Goal: Task Accomplishment & Management: Manage account settings

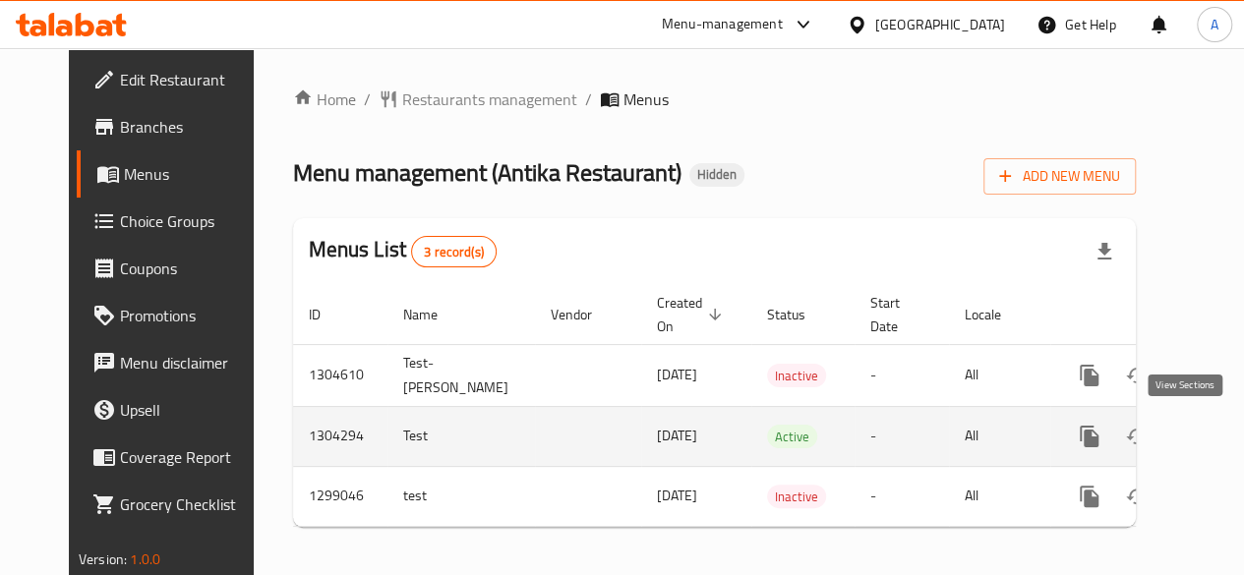
click at [1223, 440] on icon "enhanced table" at bounding box center [1232, 437] width 18 height 18
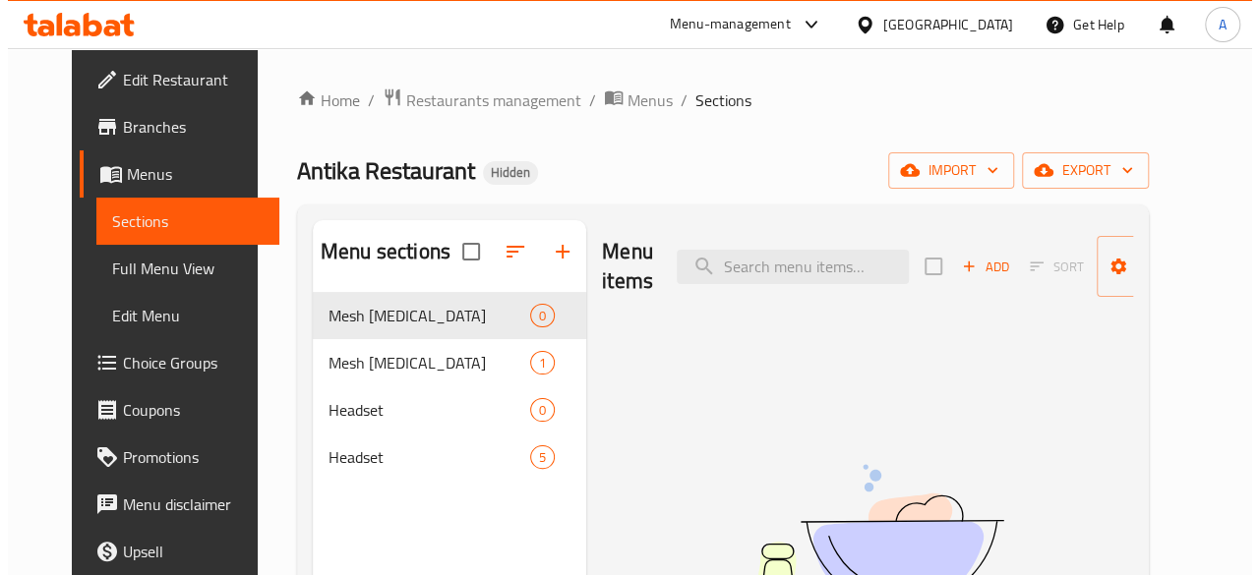
scroll to position [197, 0]
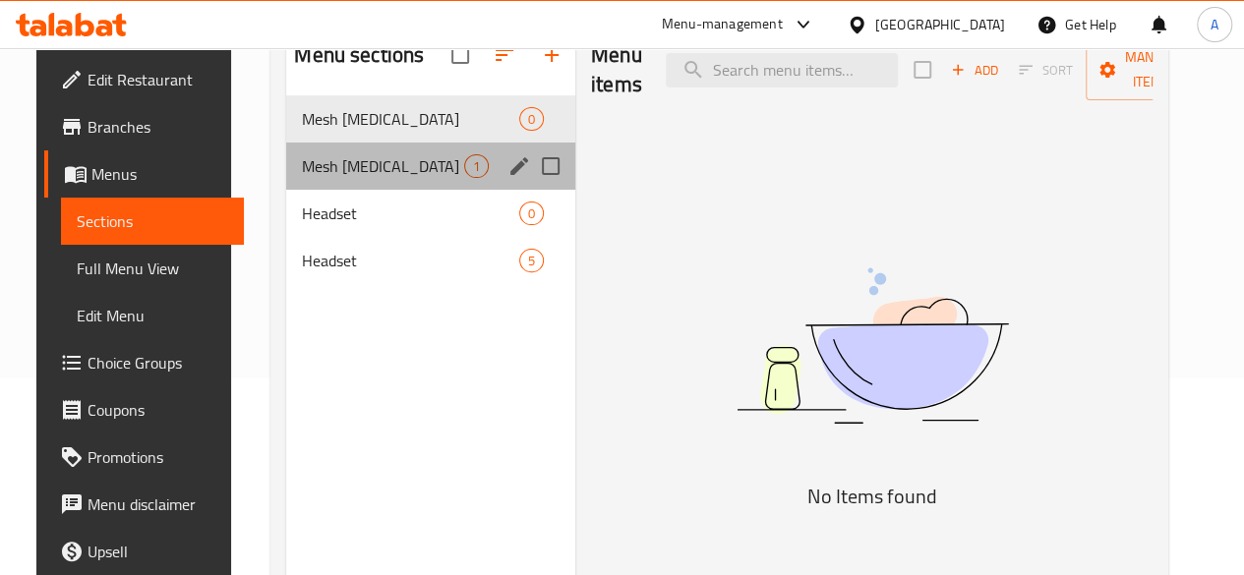
click at [411, 190] on div "Mesh [MEDICAL_DATA] 1" at bounding box center [430, 166] width 289 height 47
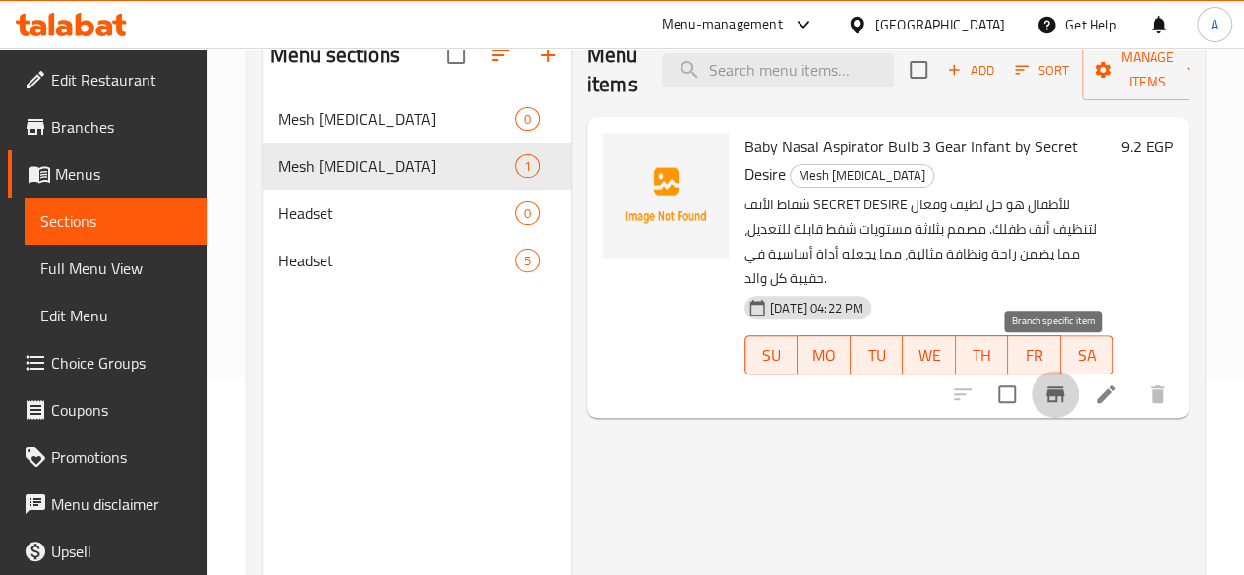
click at [1066, 383] on icon "Branch-specific-item" at bounding box center [1056, 395] width 24 height 24
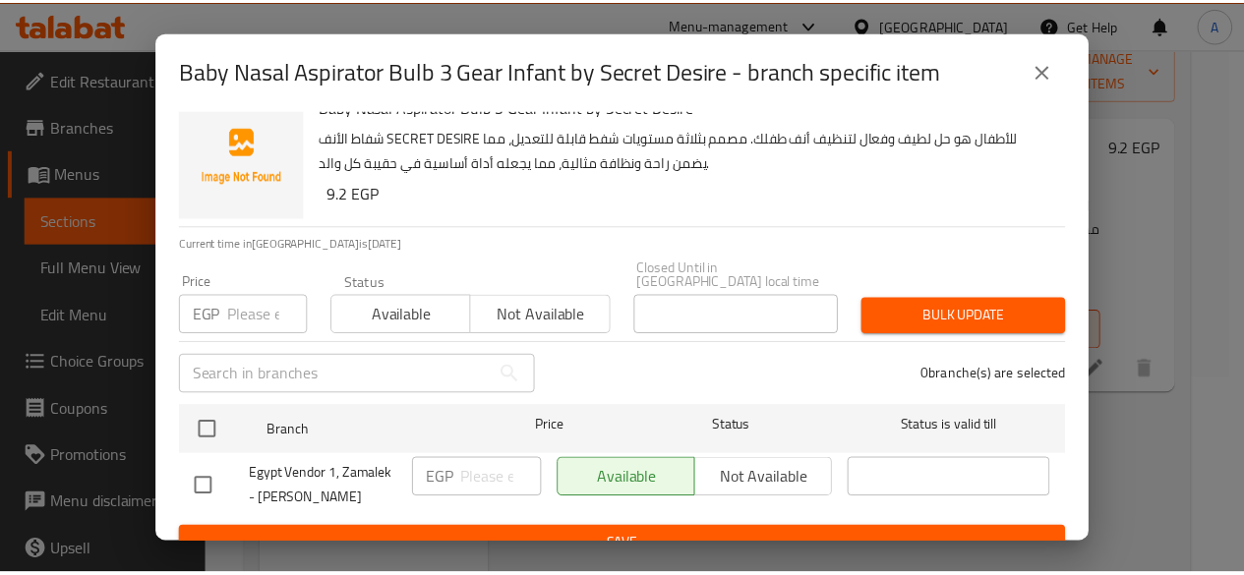
scroll to position [39, 0]
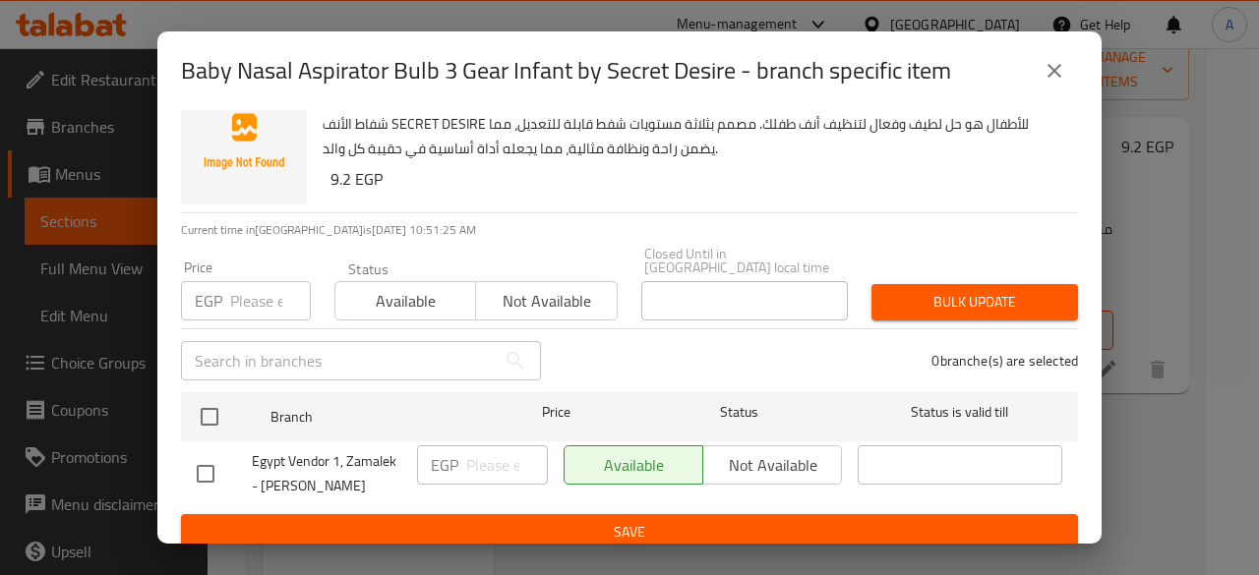
click at [1062, 84] on button "close" at bounding box center [1054, 70] width 47 height 47
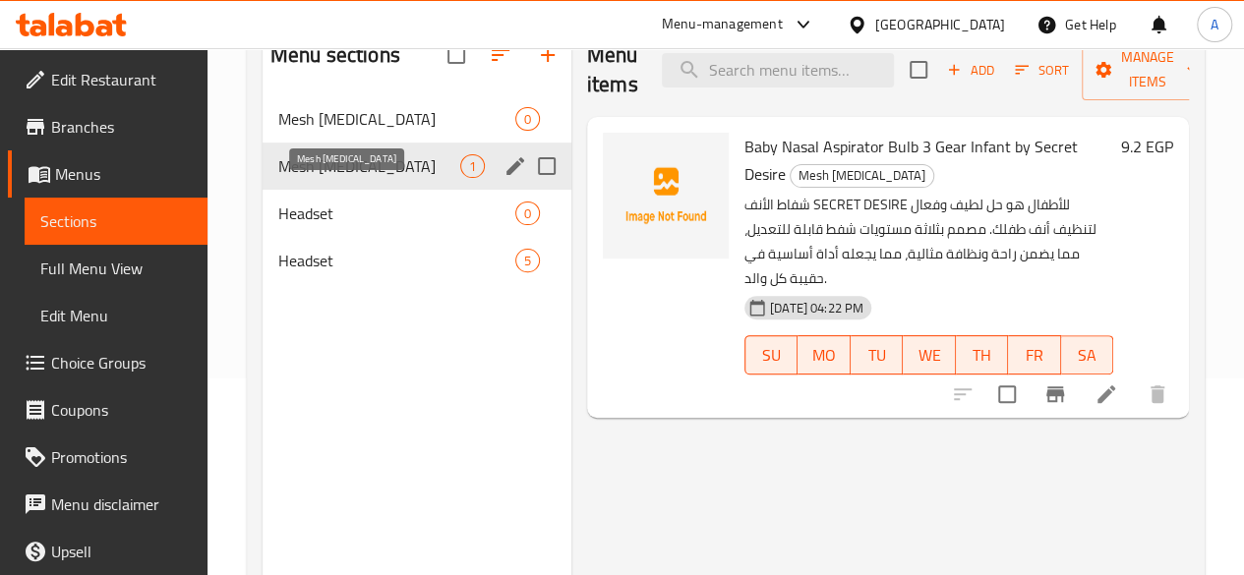
scroll to position [0, 0]
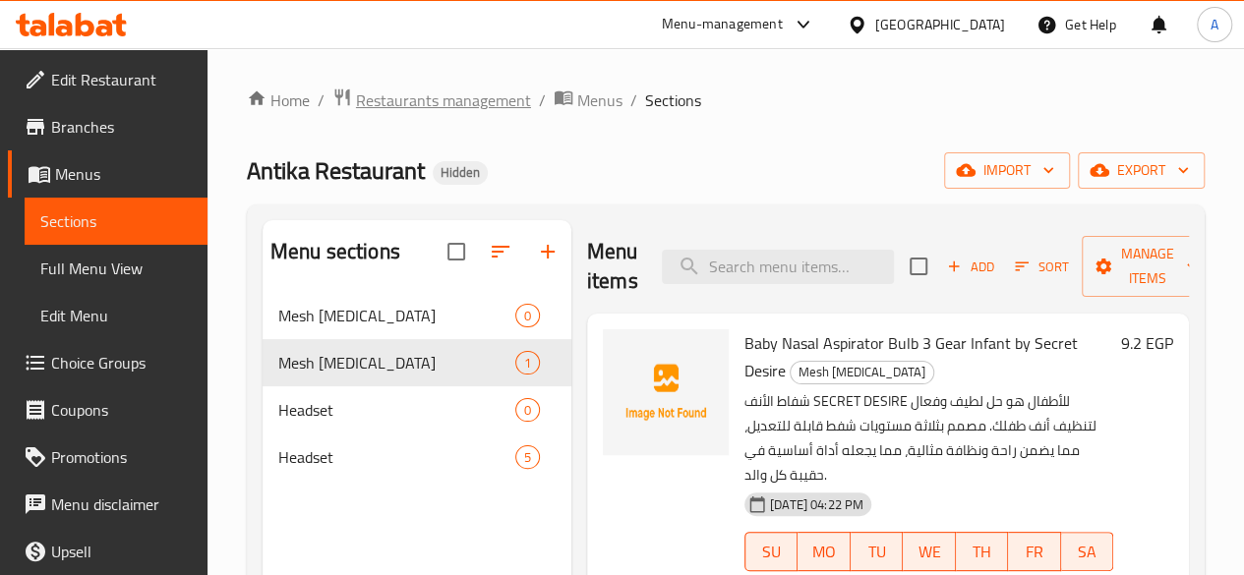
click at [492, 106] on span "Restaurants management" at bounding box center [443, 101] width 175 height 24
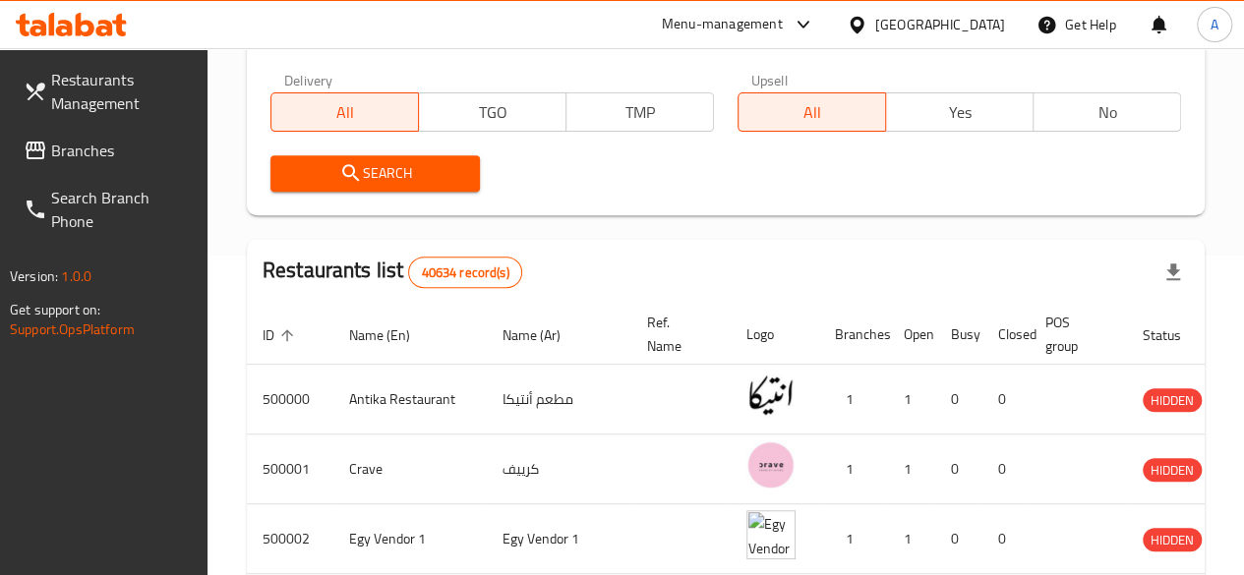
scroll to position [197, 0]
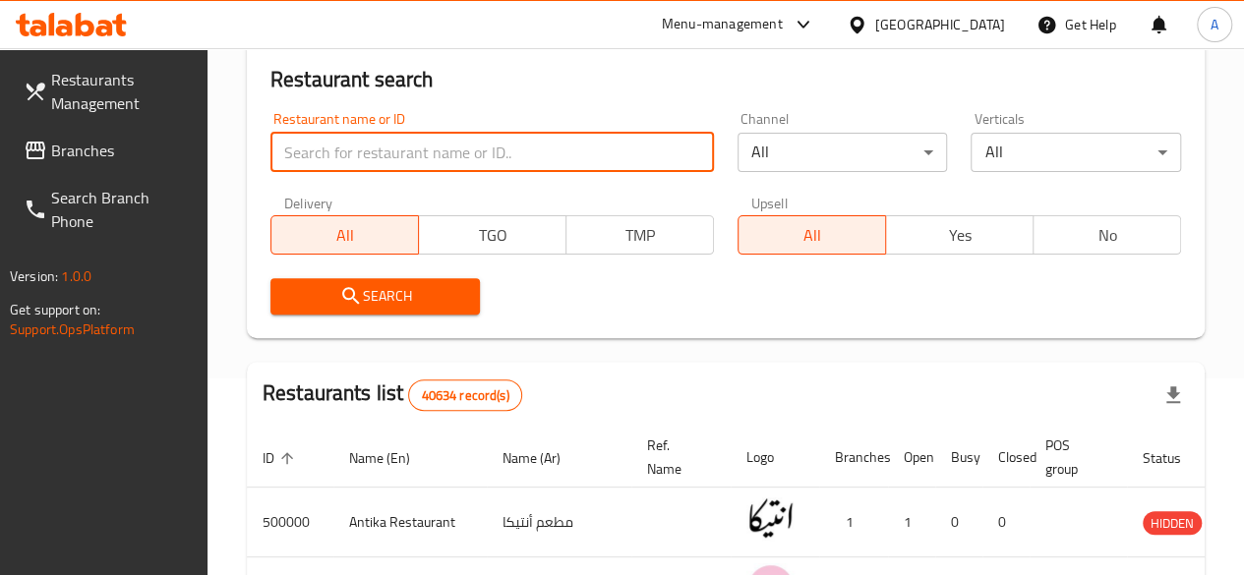
click at [363, 161] on input "search" at bounding box center [492, 152] width 444 height 39
type input "bazooka"
click button "Search" at bounding box center [375, 296] width 210 height 36
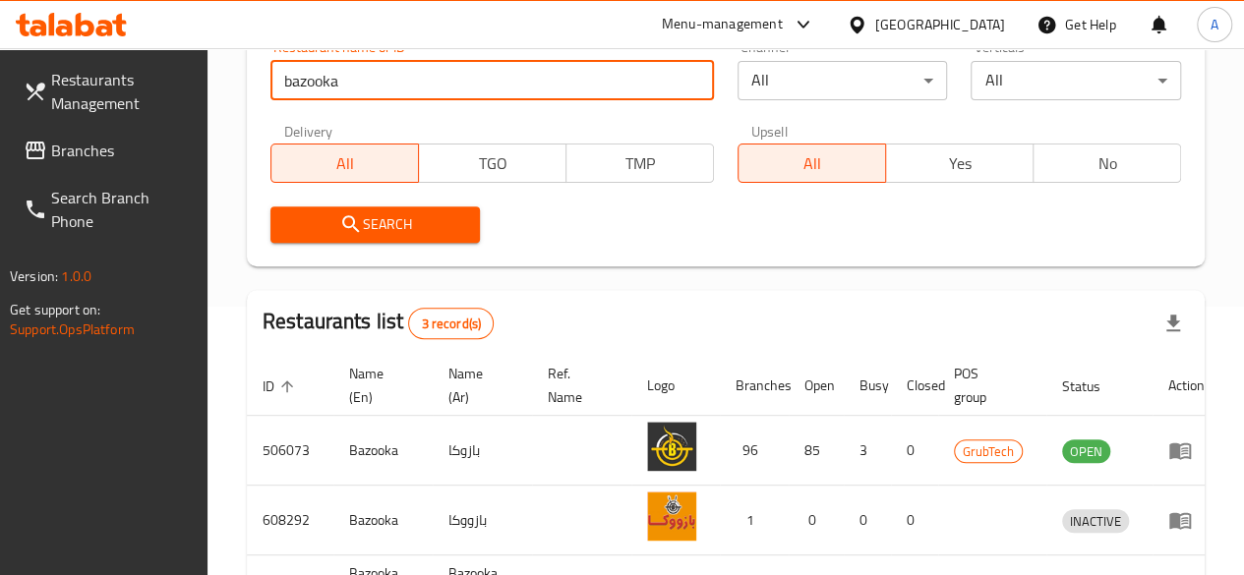
scroll to position [295, 0]
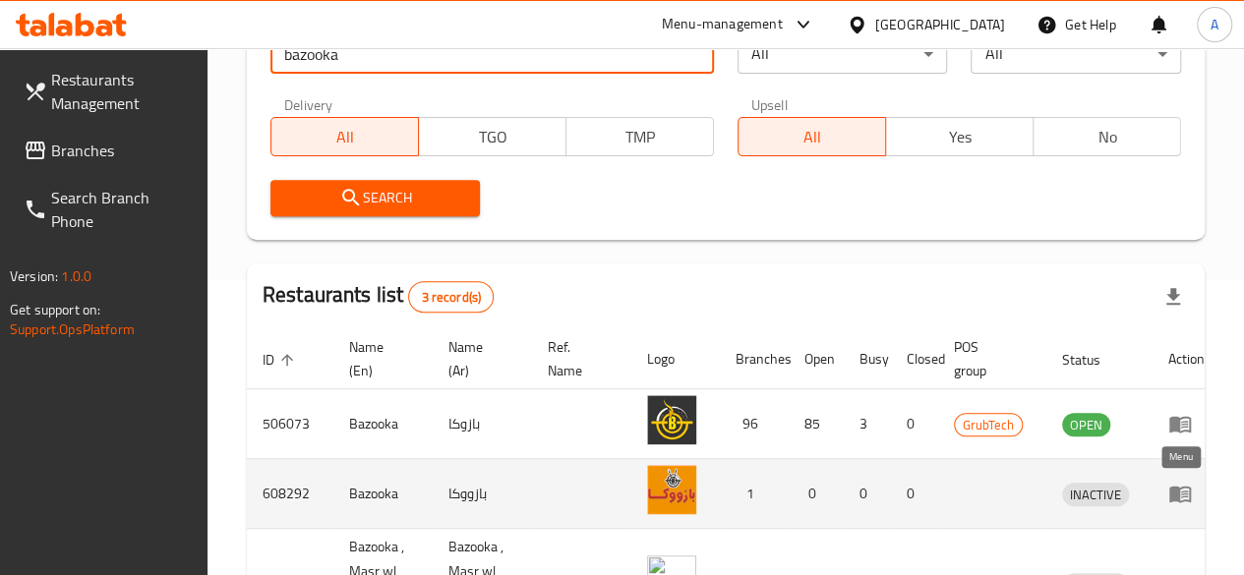
click at [1180, 482] on icon "enhanced table" at bounding box center [1180, 494] width 24 height 24
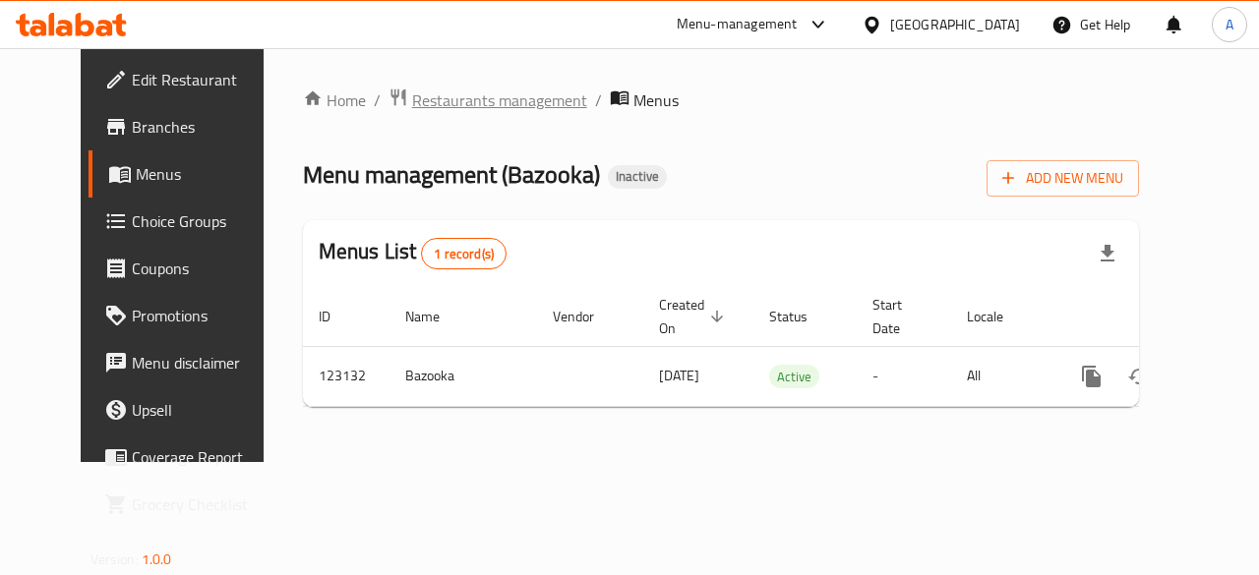
click at [518, 99] on span "Restaurants management" at bounding box center [499, 101] width 175 height 24
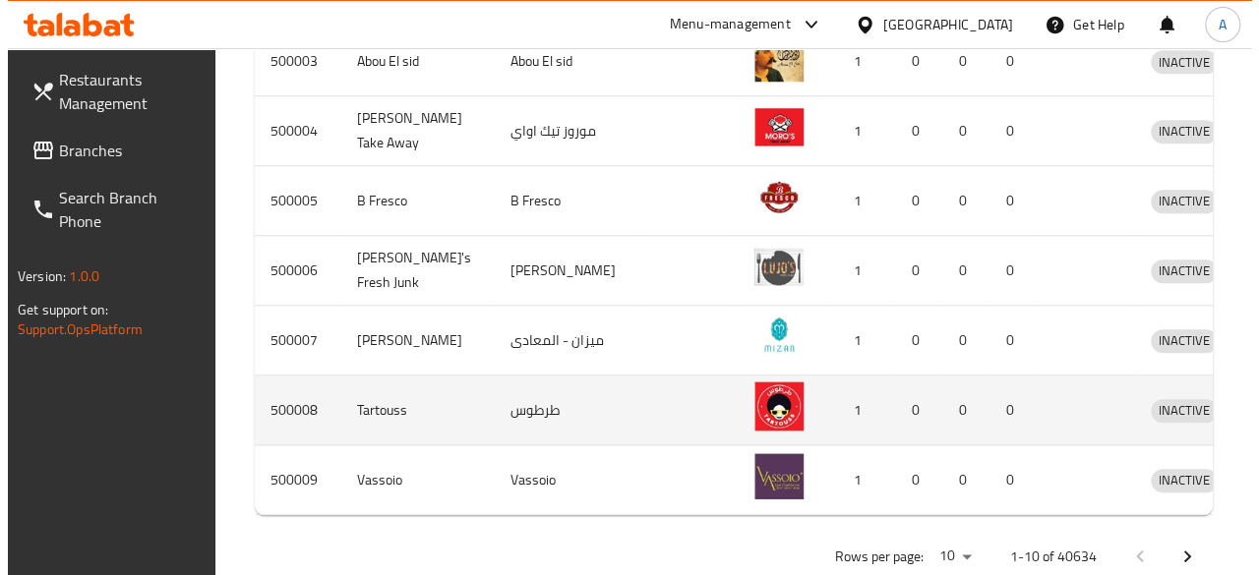
scroll to position [939, 0]
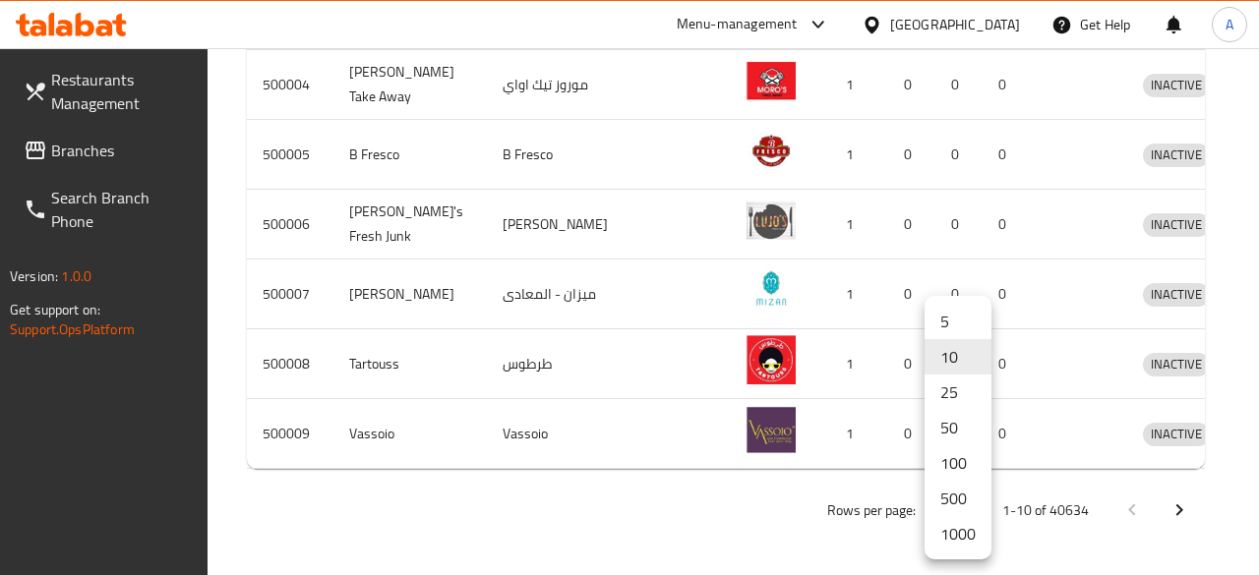
click at [954, 493] on li "500" at bounding box center [958, 498] width 67 height 35
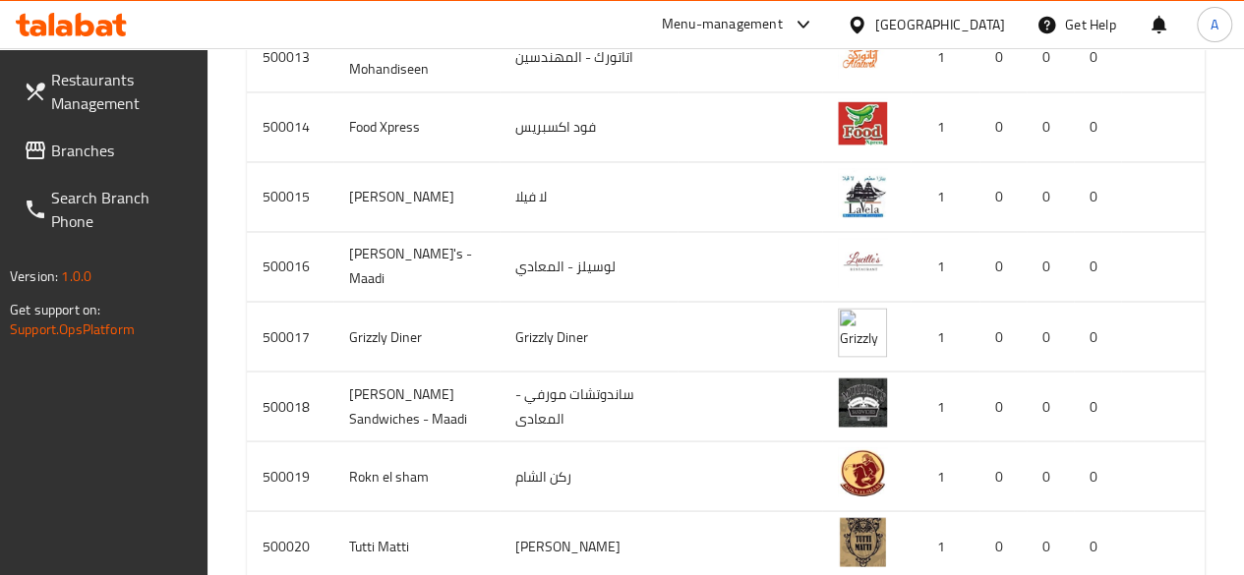
scroll to position [0, 0]
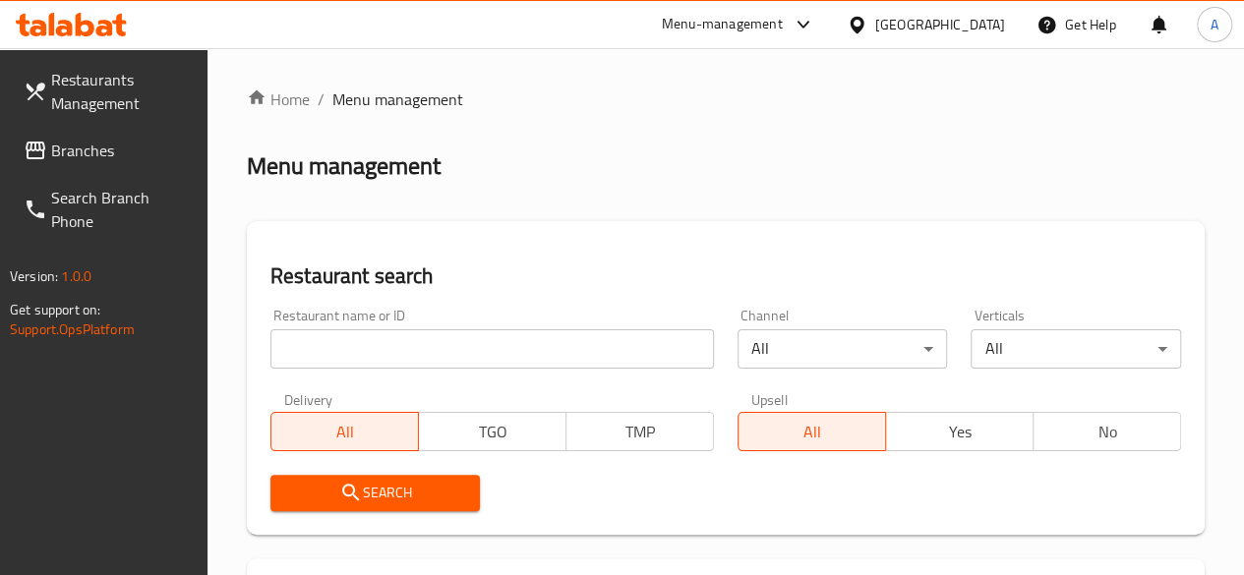
click at [398, 347] on input "search" at bounding box center [492, 348] width 444 height 39
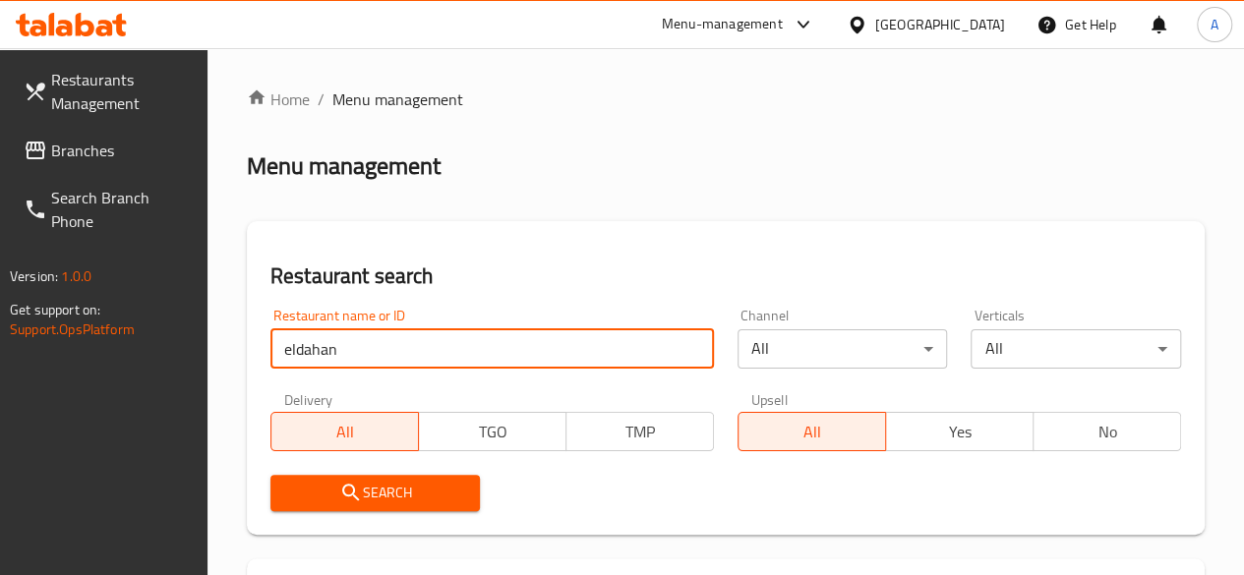
click button "Search" at bounding box center [375, 493] width 210 height 36
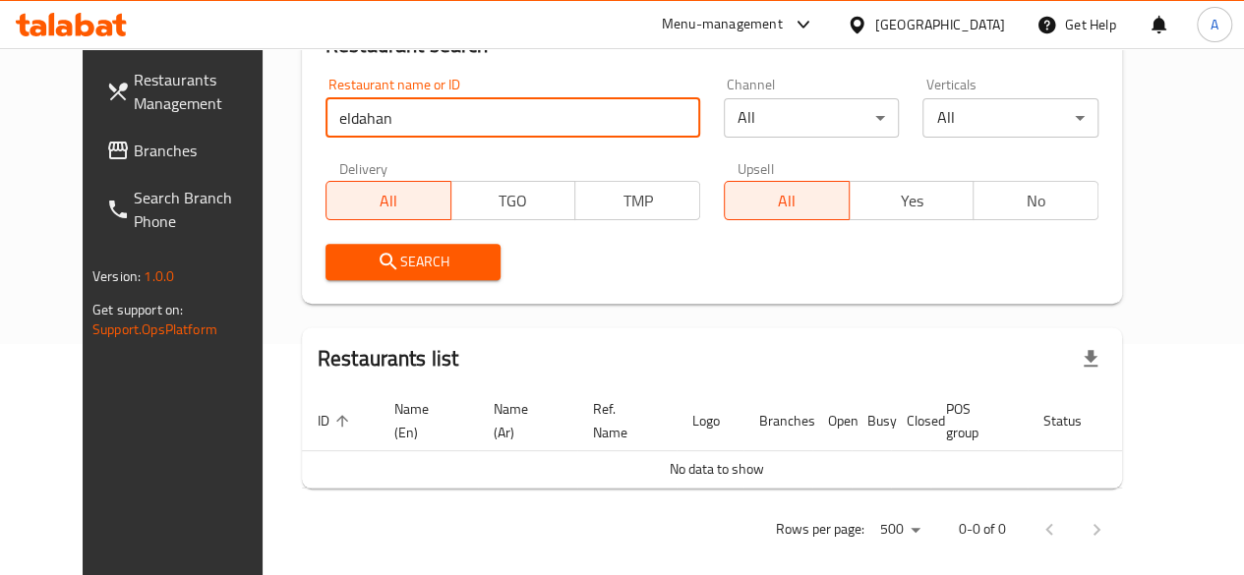
scroll to position [250, 0]
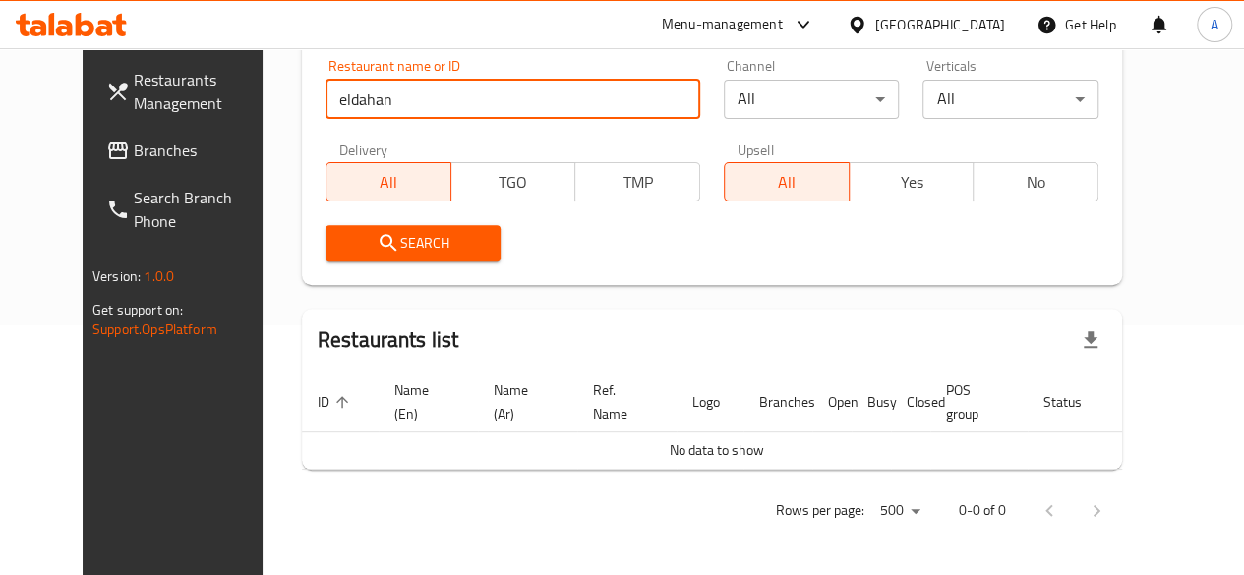
drag, startPoint x: 297, startPoint y: 97, endPoint x: 268, endPoint y: 99, distance: 28.6
click at [314, 99] on div "Restaurant name or ID eldahan Restaurant name or ID" at bounding box center [513, 89] width 398 height 84
click button "Search" at bounding box center [414, 243] width 176 height 36
type input "[DATE]"
click button "Search" at bounding box center [414, 243] width 176 height 36
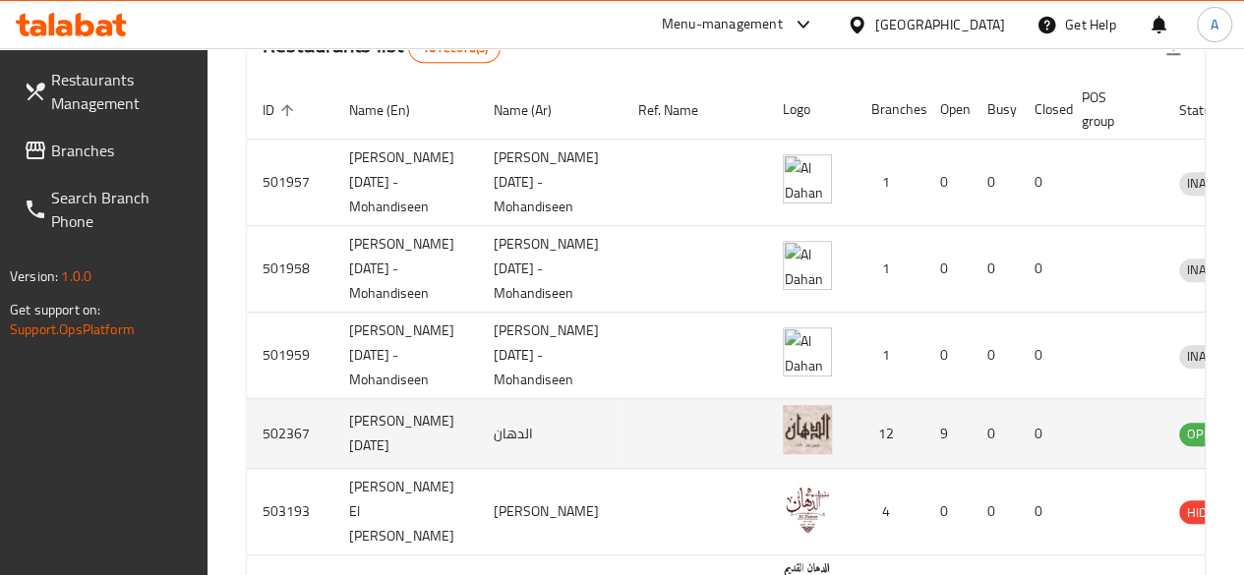
scroll to position [0, 35]
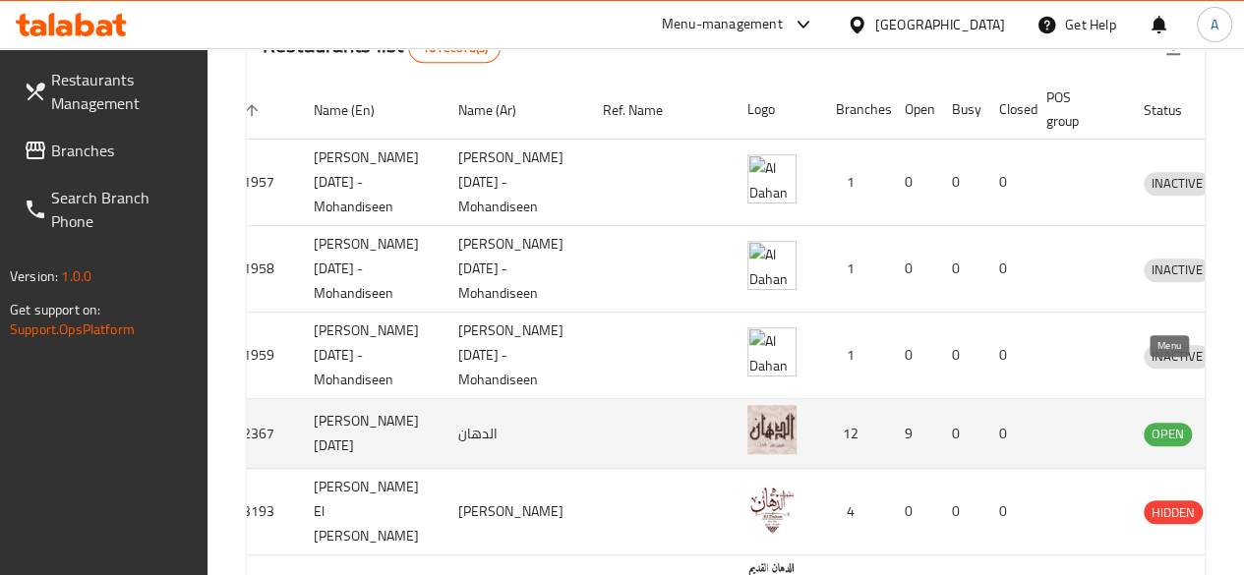
click at [1258, 431] on icon "enhanced table" at bounding box center [1266, 435] width 7 height 8
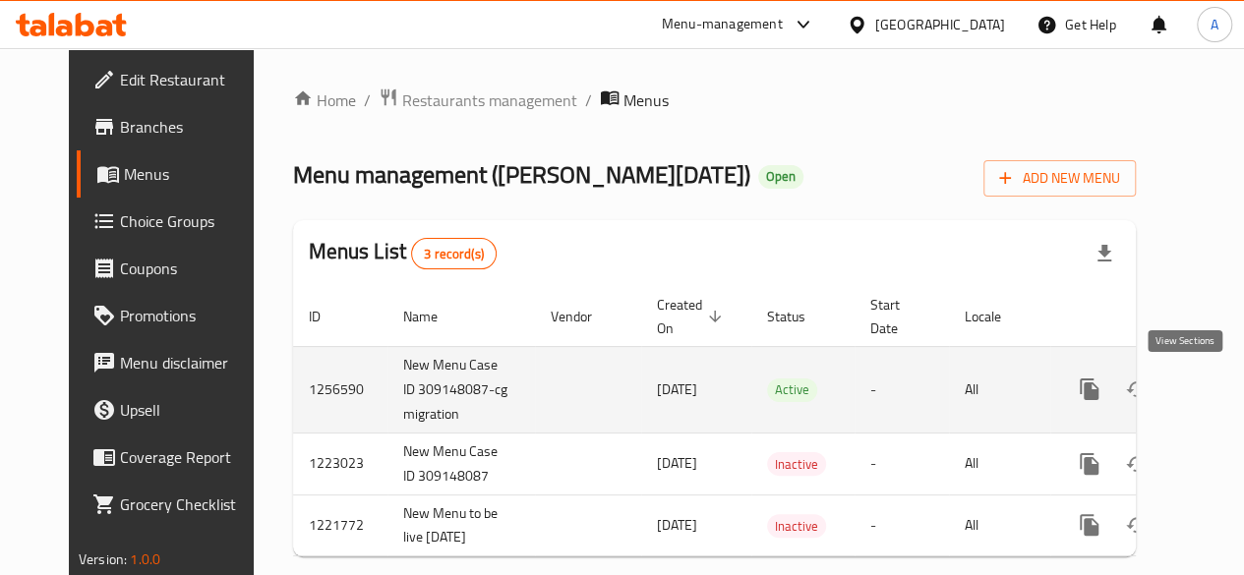
click at [1208, 381] on link "enhanced table" at bounding box center [1231, 389] width 47 height 47
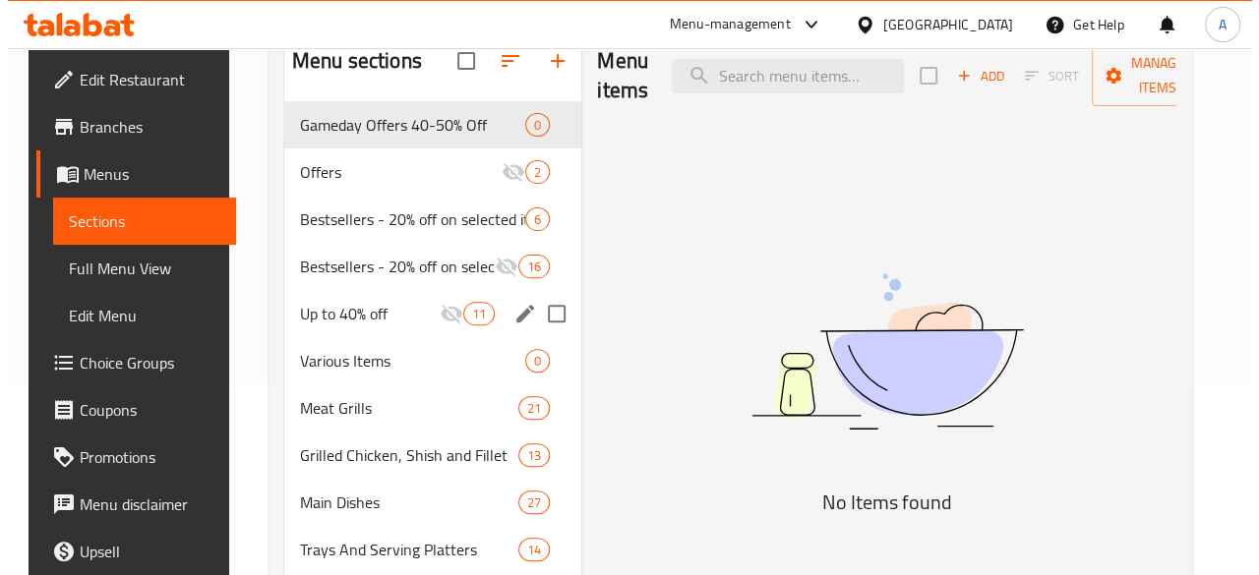
scroll to position [197, 0]
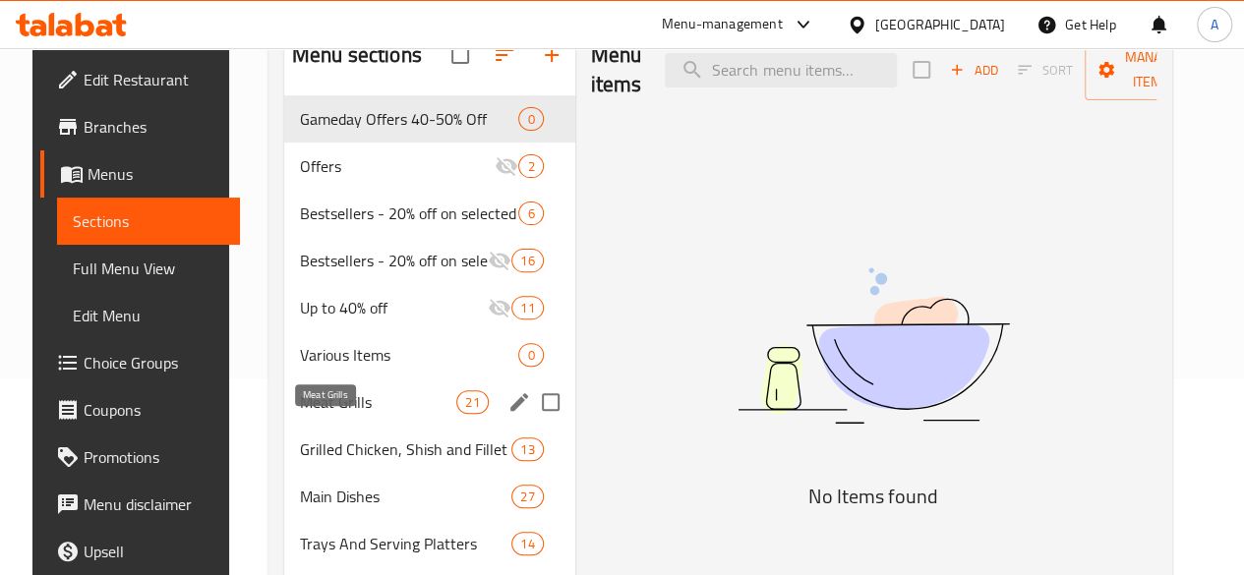
click at [303, 414] on span "Meat Grills" at bounding box center [378, 402] width 156 height 24
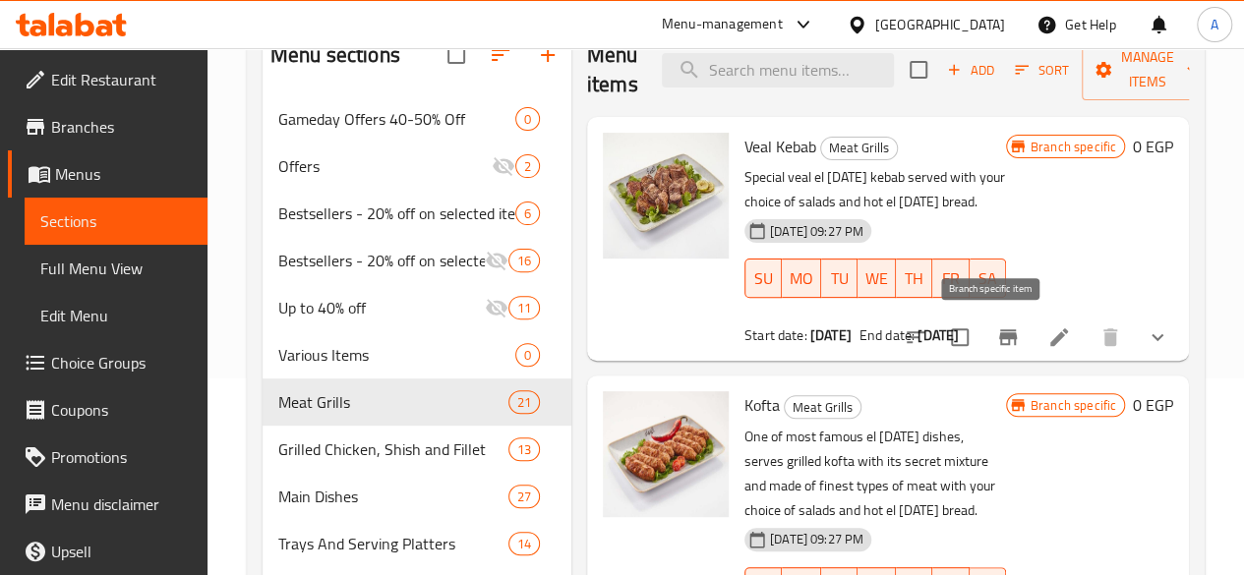
click at [999, 331] on icon "Branch-specific-item" at bounding box center [1008, 337] width 18 height 16
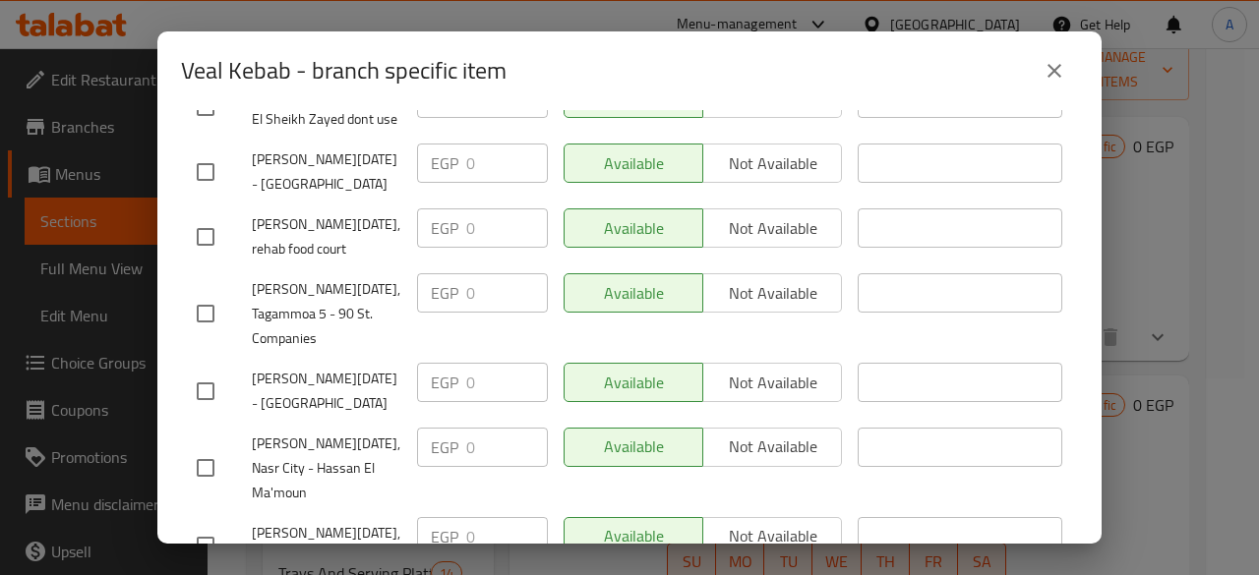
scroll to position [659, 0]
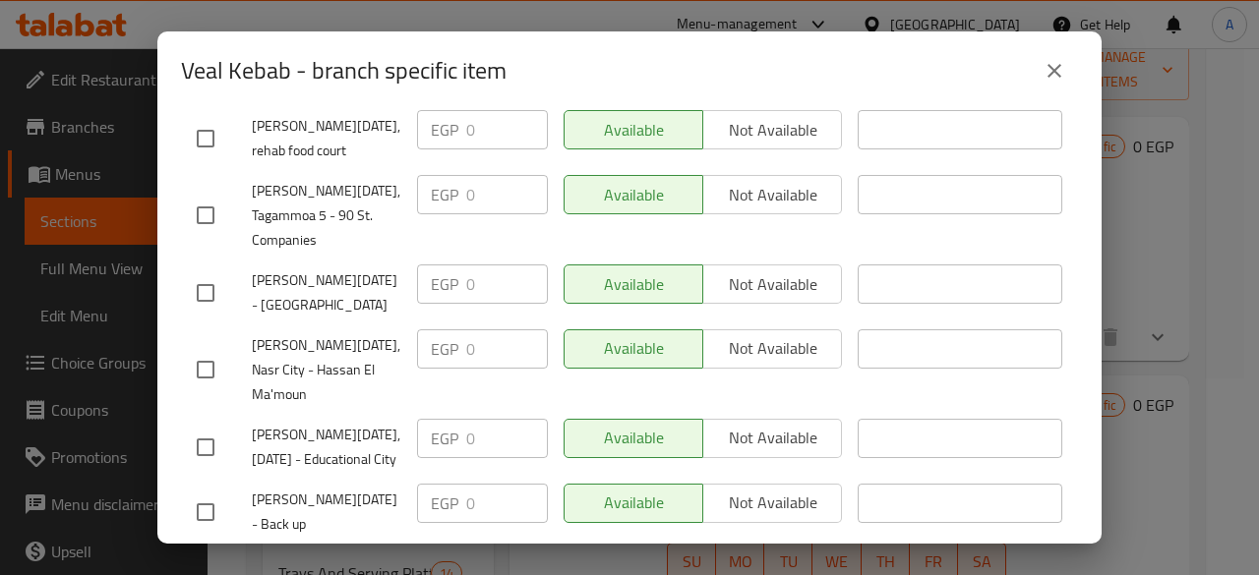
drag, startPoint x: 247, startPoint y: 430, endPoint x: 426, endPoint y: 419, distance: 179.3
click at [426, 541] on div "[PERSON_NAME][DATE] - Tagammoa 5 EGP 0 ​ Available Not available ​" at bounding box center [629, 577] width 881 height 73
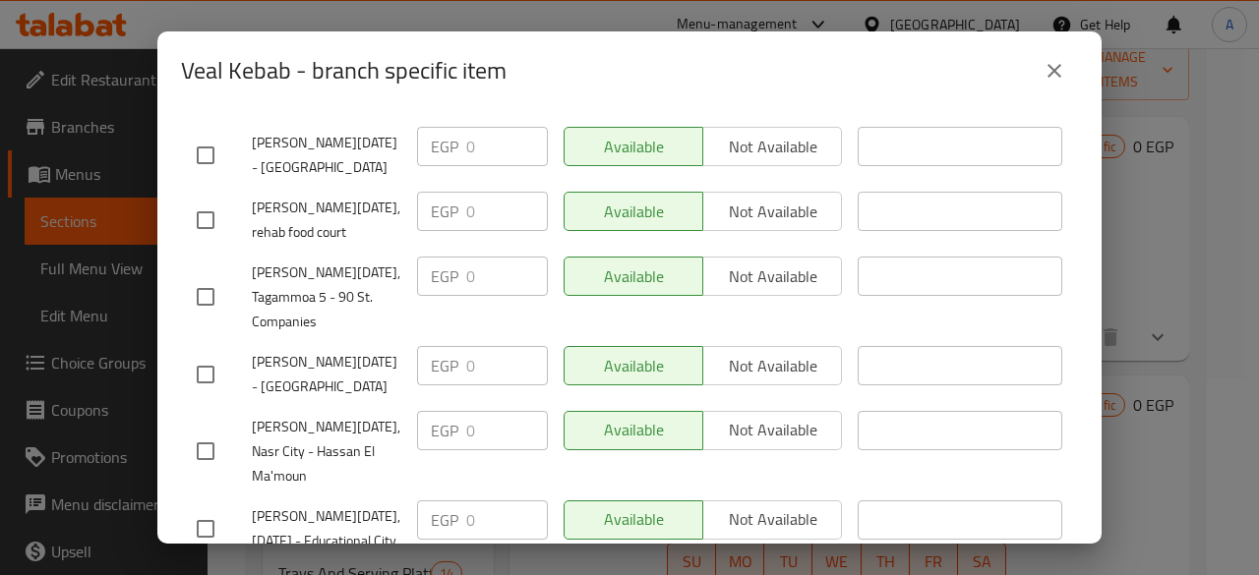
scroll to position [462, 0]
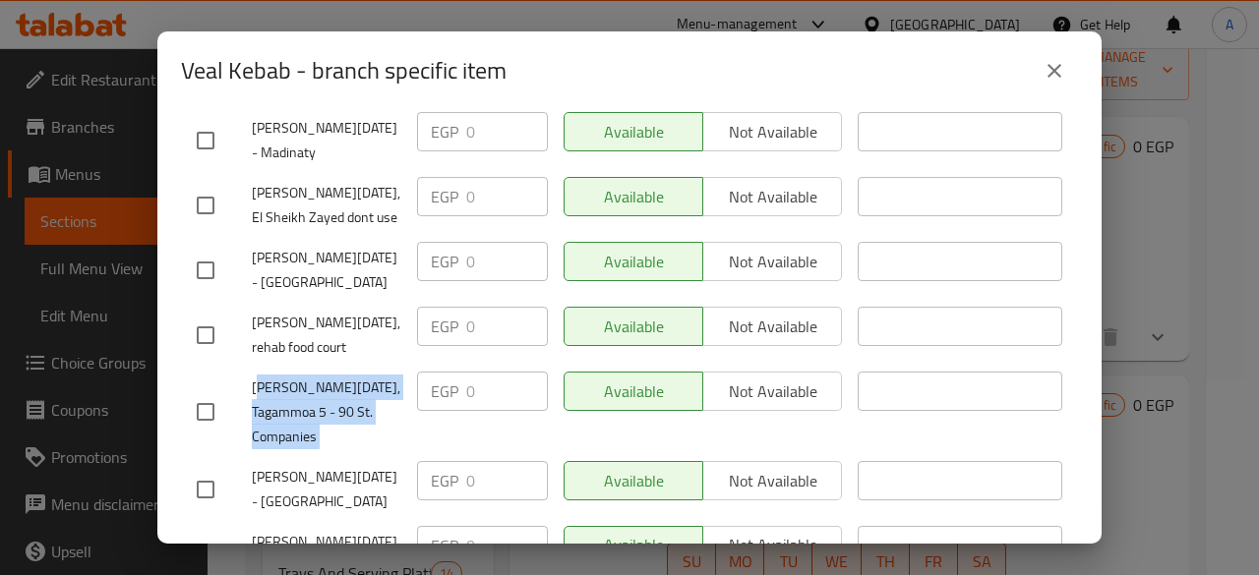
drag, startPoint x: 256, startPoint y: 316, endPoint x: 408, endPoint y: 331, distance: 153.3
click at [408, 364] on div "[PERSON_NAME][DATE], Tagammoa 5 - 90 St. Companies EGP 0 ​ Available Not availa…" at bounding box center [629, 412] width 881 height 97
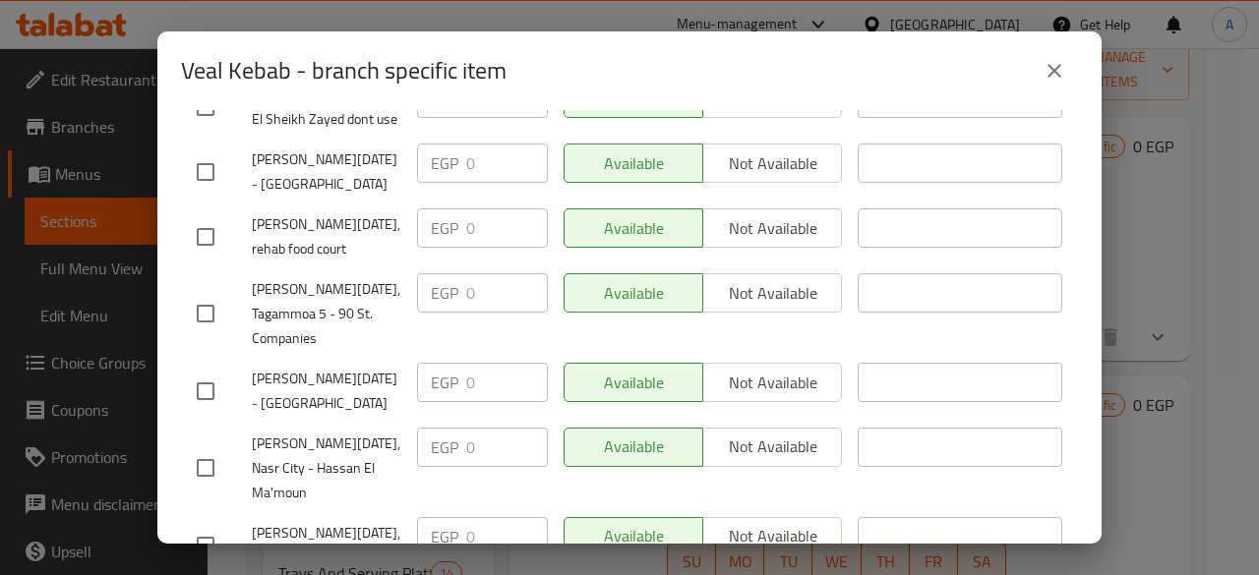
click at [210, 293] on input "checkbox" at bounding box center [205, 313] width 41 height 41
checkbox input "true"
click at [476, 273] on input "0" at bounding box center [507, 292] width 82 height 39
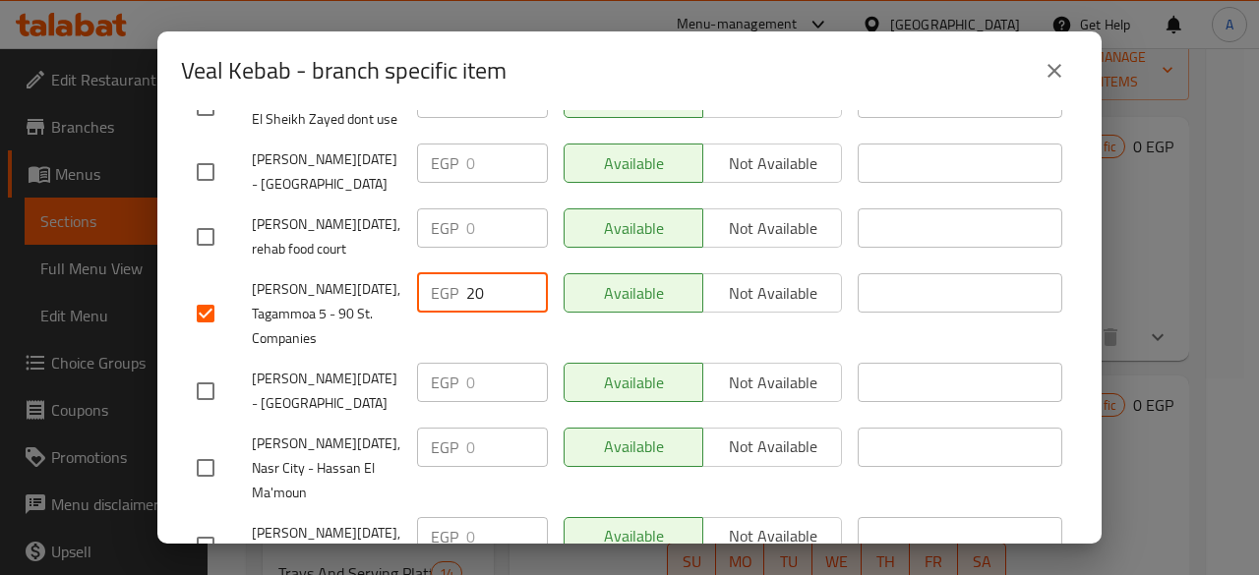
type input "20"
click at [477, 273] on input "20" at bounding box center [507, 292] width 82 height 39
click at [215, 293] on input "checkbox" at bounding box center [205, 313] width 41 height 41
checkbox input "false"
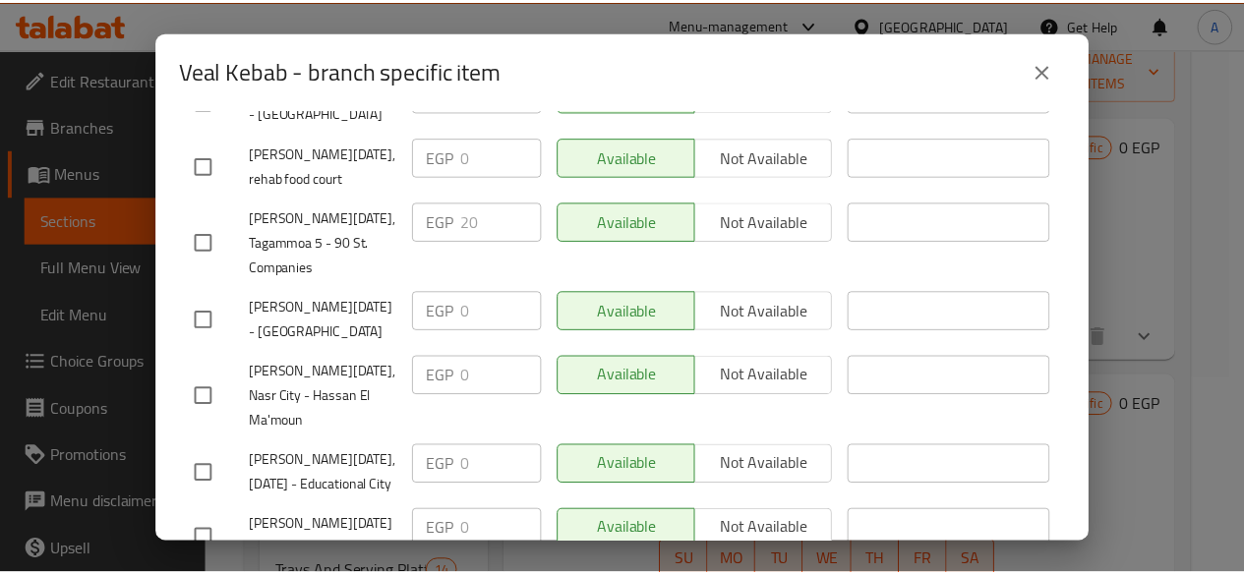
scroll to position [659, 0]
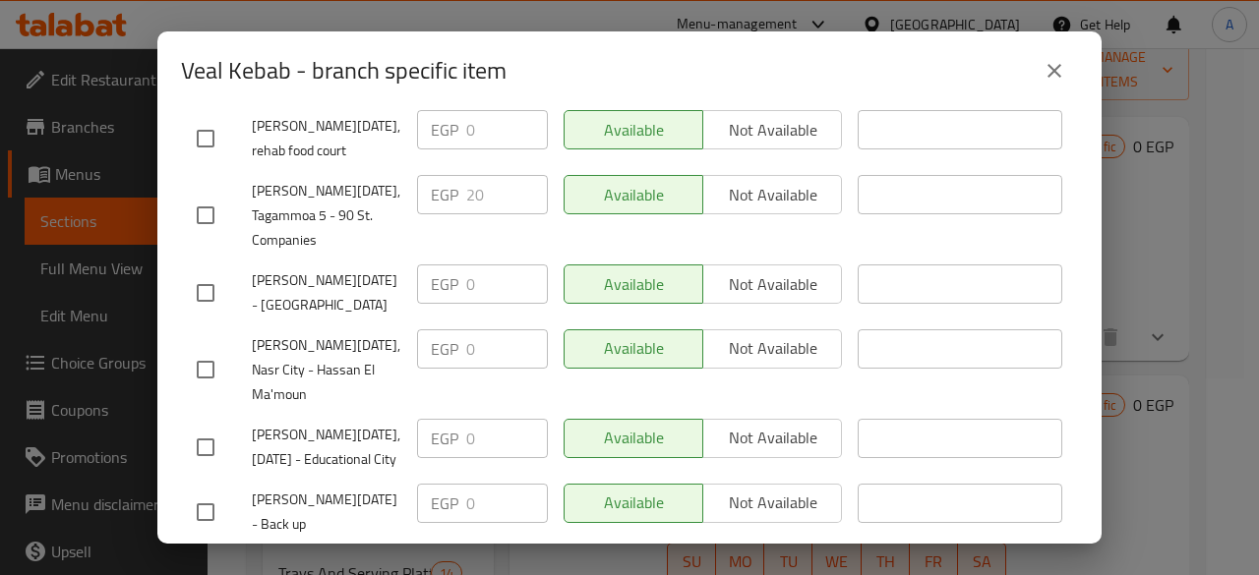
click at [209, 557] on input "checkbox" at bounding box center [205, 577] width 41 height 41
checkbox input "true"
click at [1053, 57] on button "close" at bounding box center [1054, 70] width 47 height 47
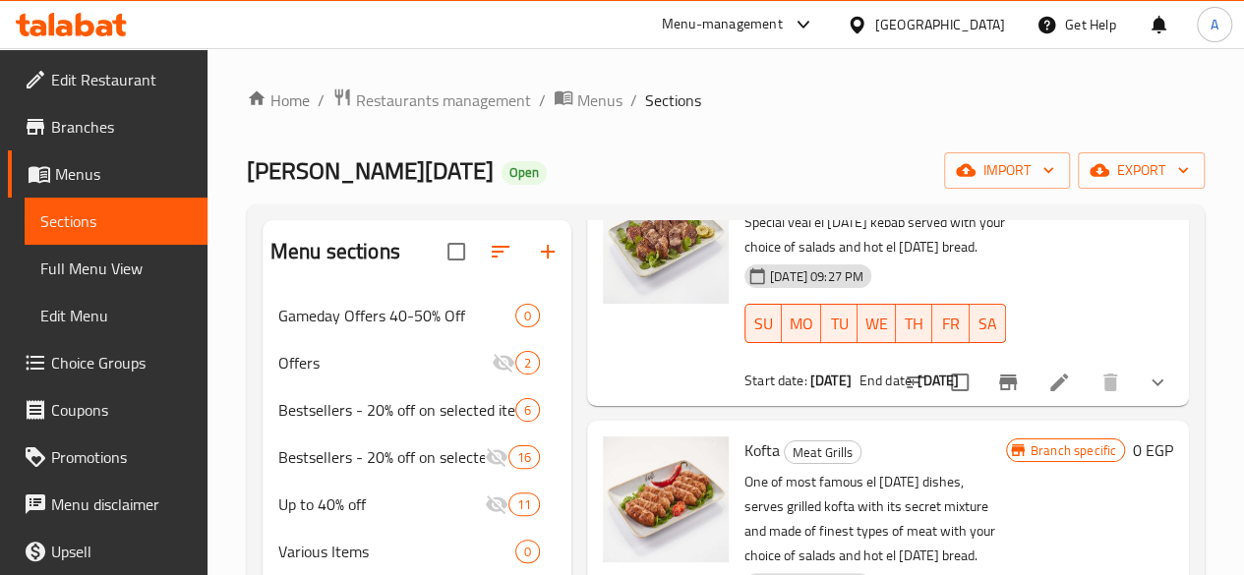
scroll to position [197, 0]
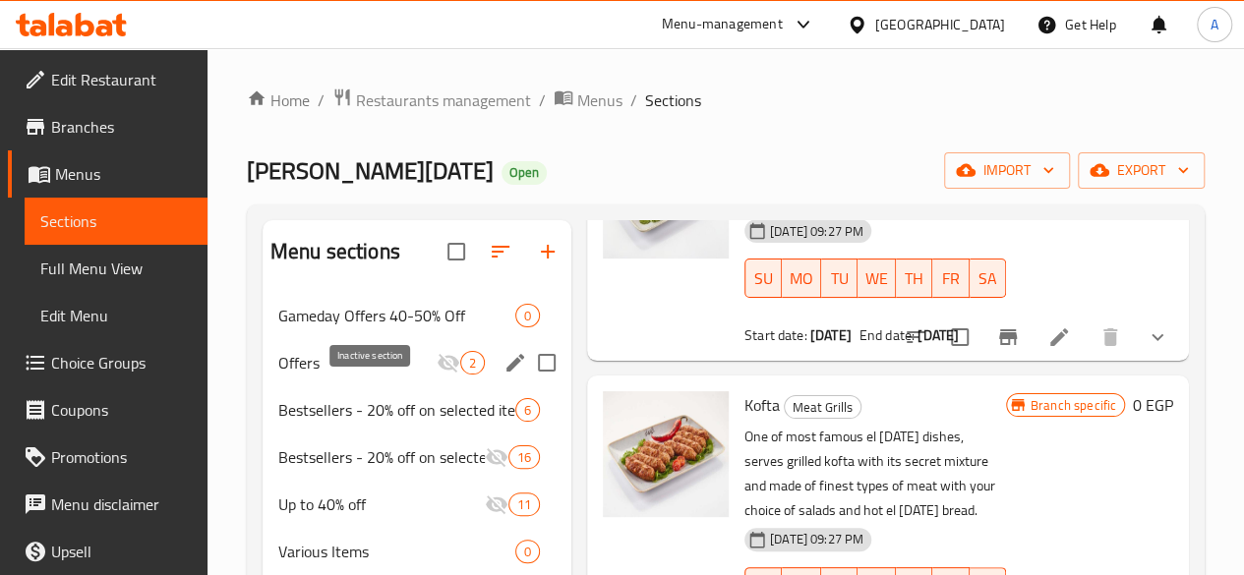
click at [353, 375] on span "Offers" at bounding box center [357, 363] width 158 height 24
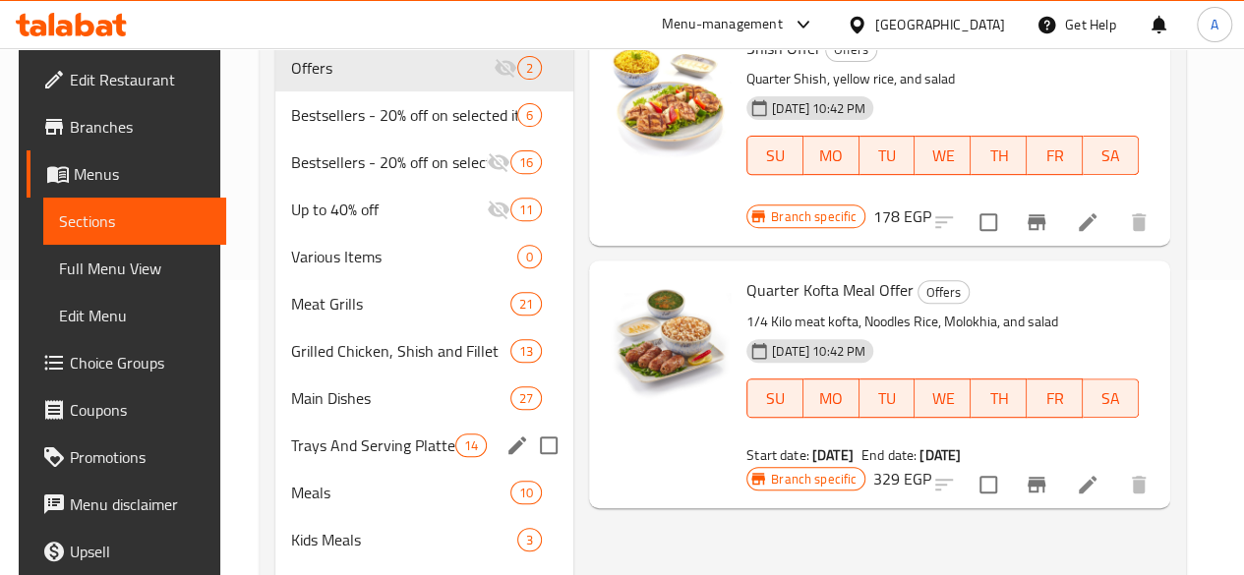
scroll to position [295, 0]
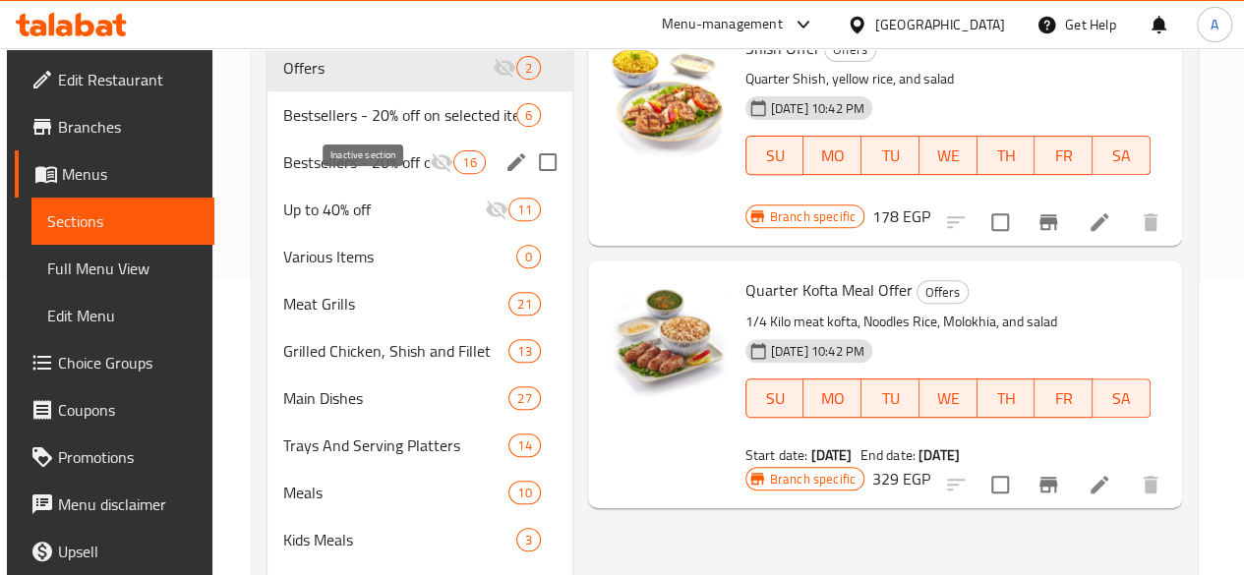
click at [430, 174] on icon "Menu sections" at bounding box center [442, 162] width 24 height 24
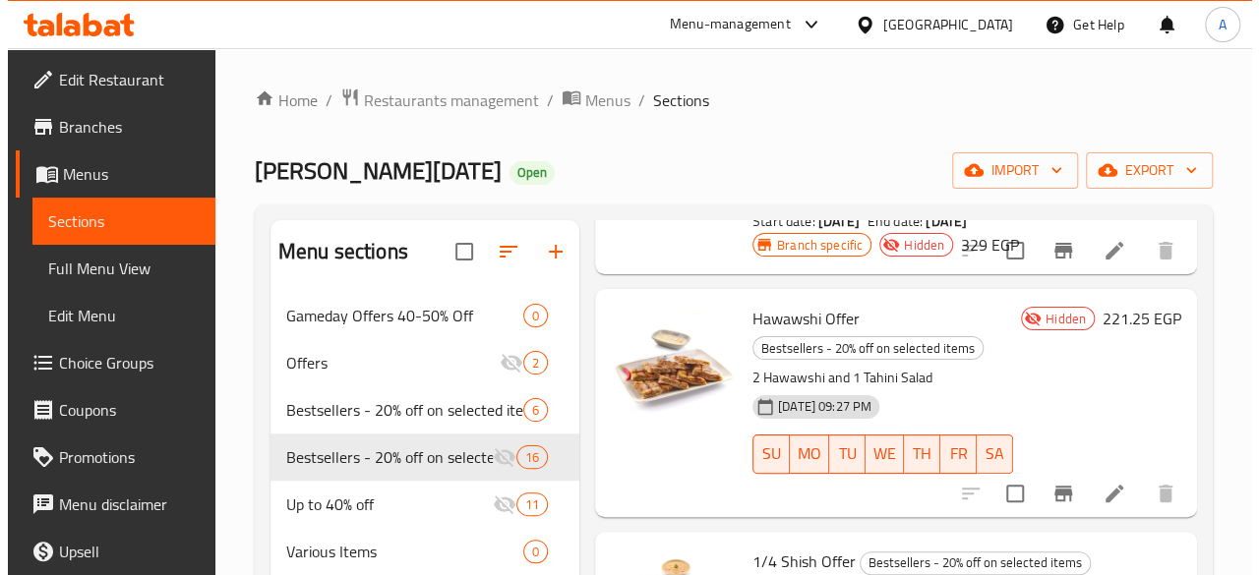
scroll to position [772, 0]
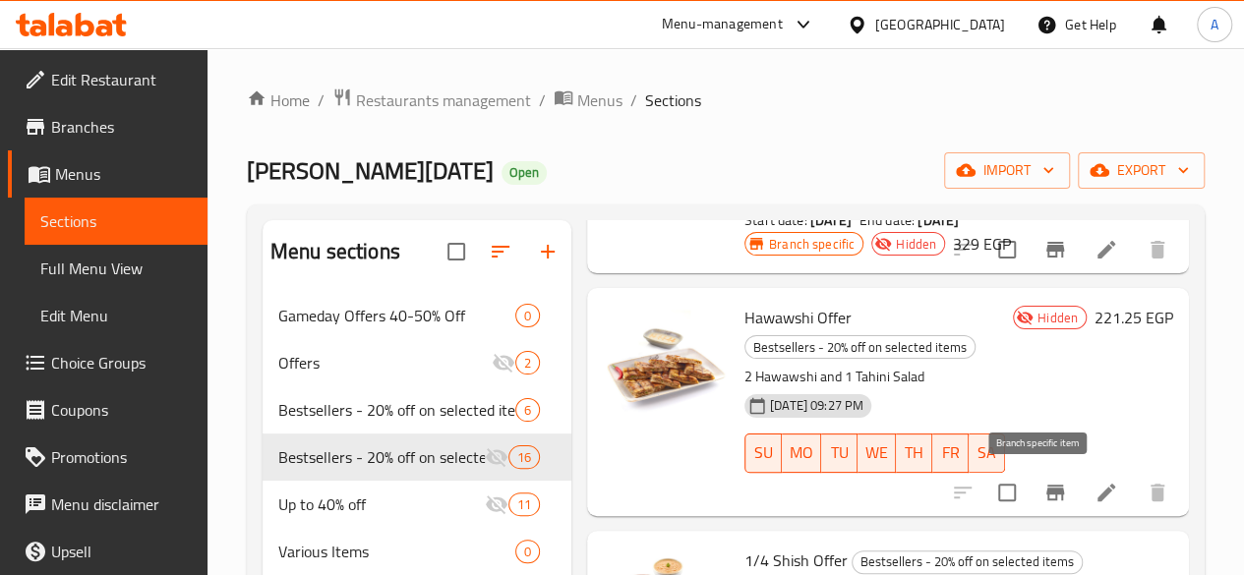
click at [1046, 489] on icon "Branch-specific-item" at bounding box center [1055, 493] width 18 height 16
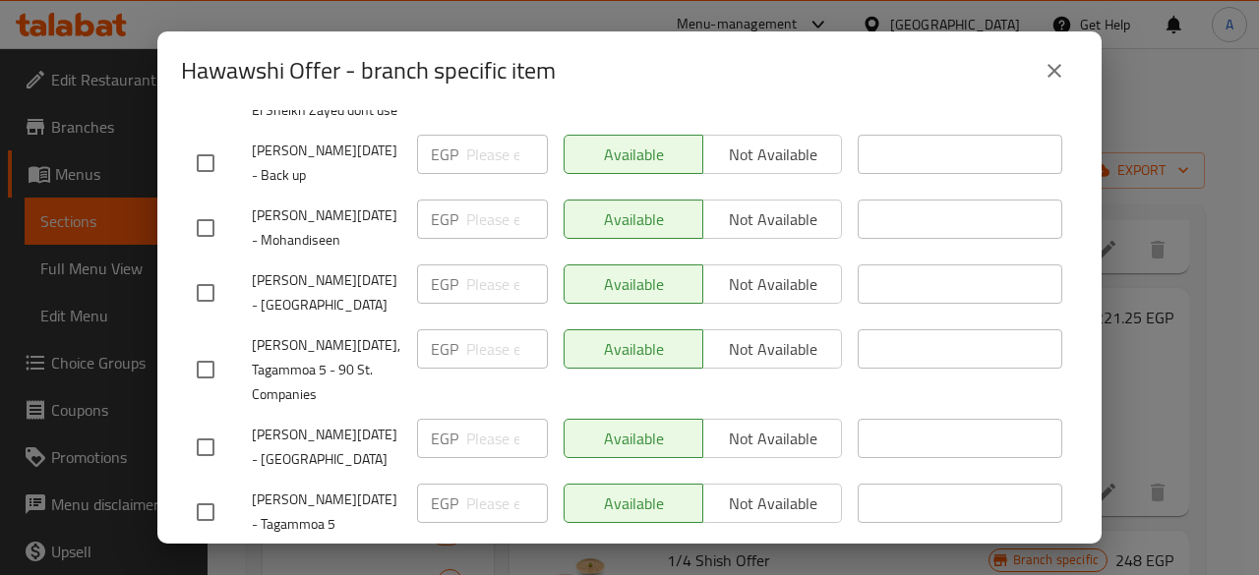
scroll to position [481, 0]
click at [214, 426] on input "checkbox" at bounding box center [205, 446] width 41 height 41
checkbox input "true"
click at [738, 424] on span "Not available" at bounding box center [772, 438] width 123 height 29
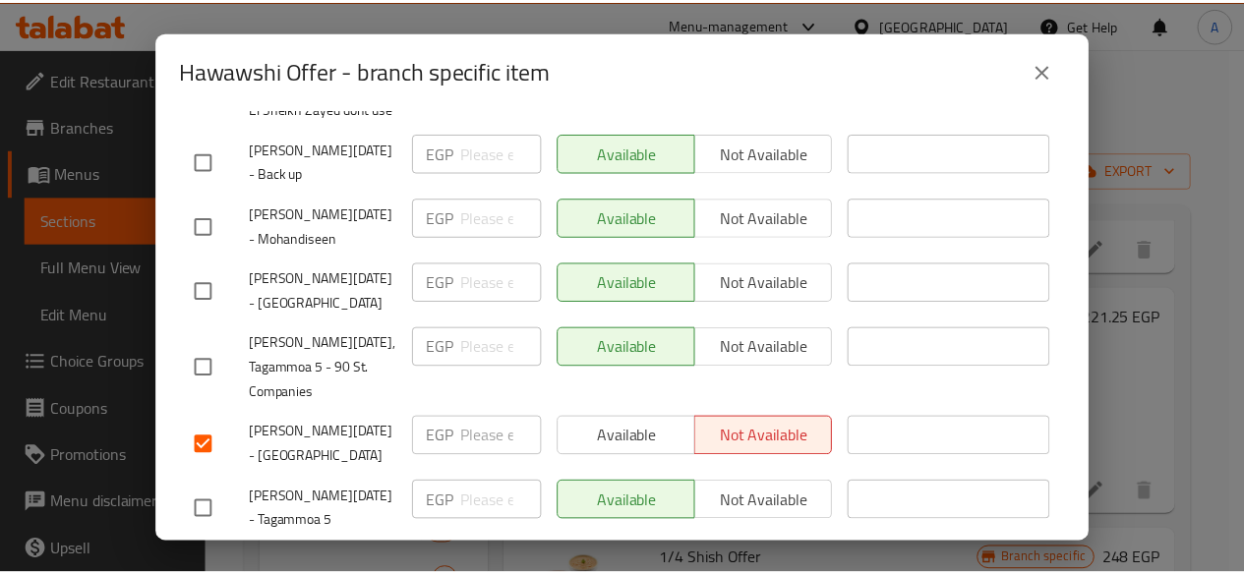
scroll to position [659, 0]
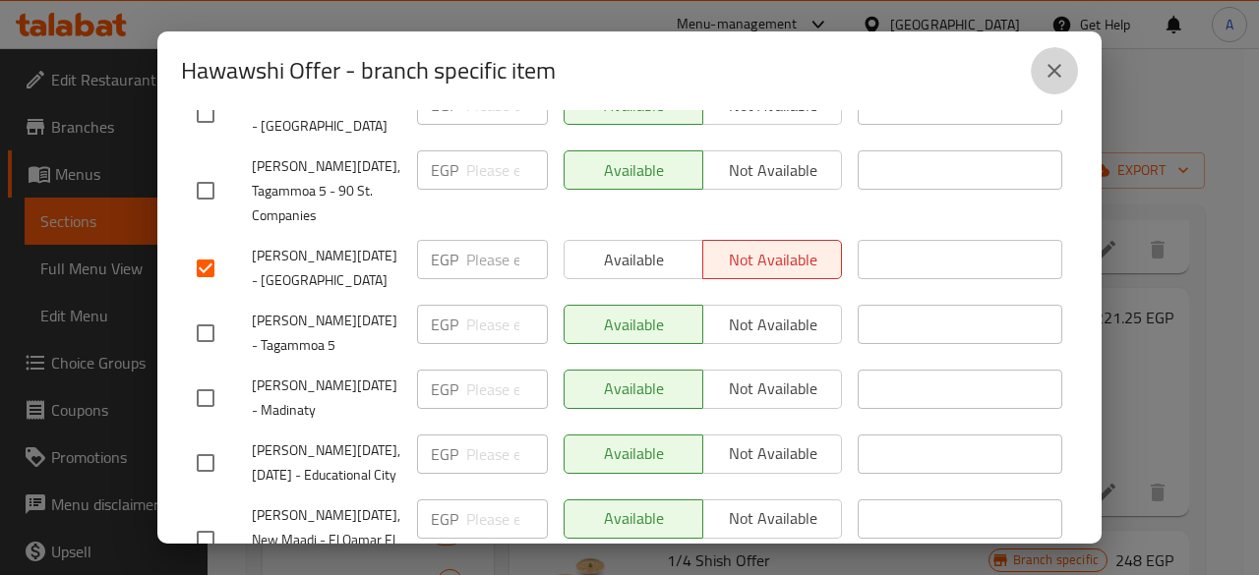
click at [1072, 66] on button "close" at bounding box center [1054, 70] width 47 height 47
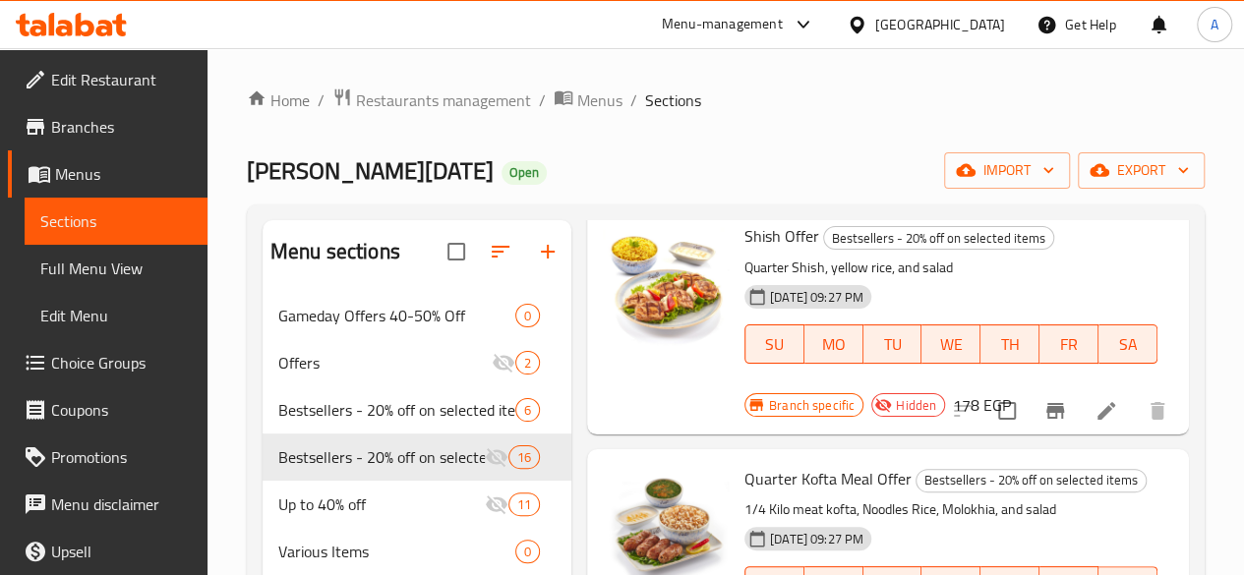
scroll to position [0, 0]
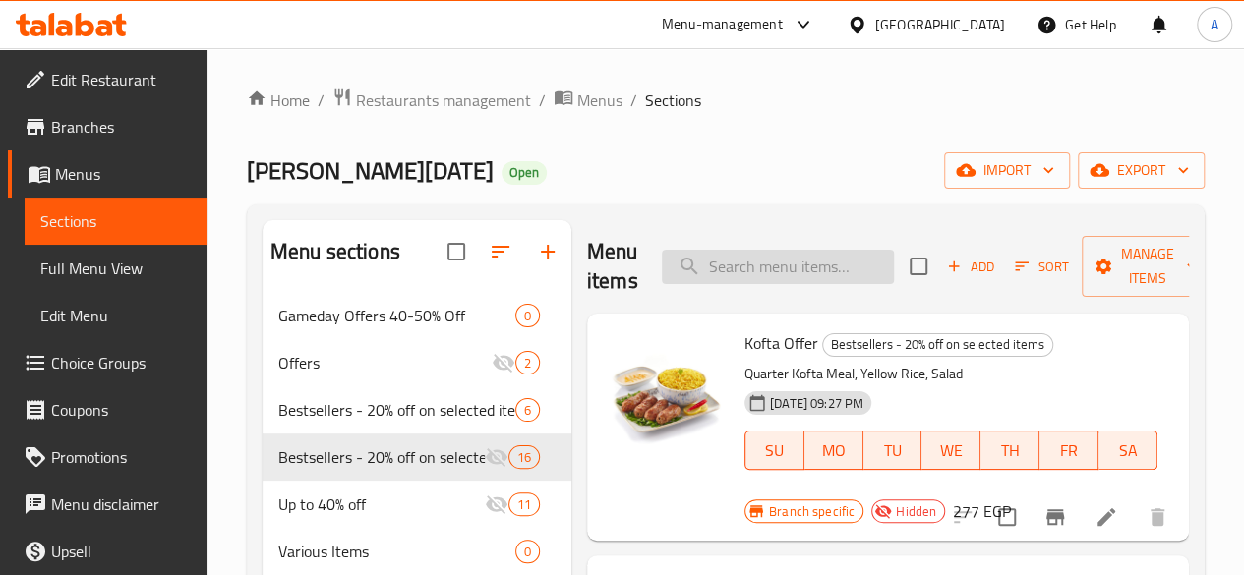
click at [740, 264] on input "search" at bounding box center [778, 267] width 232 height 34
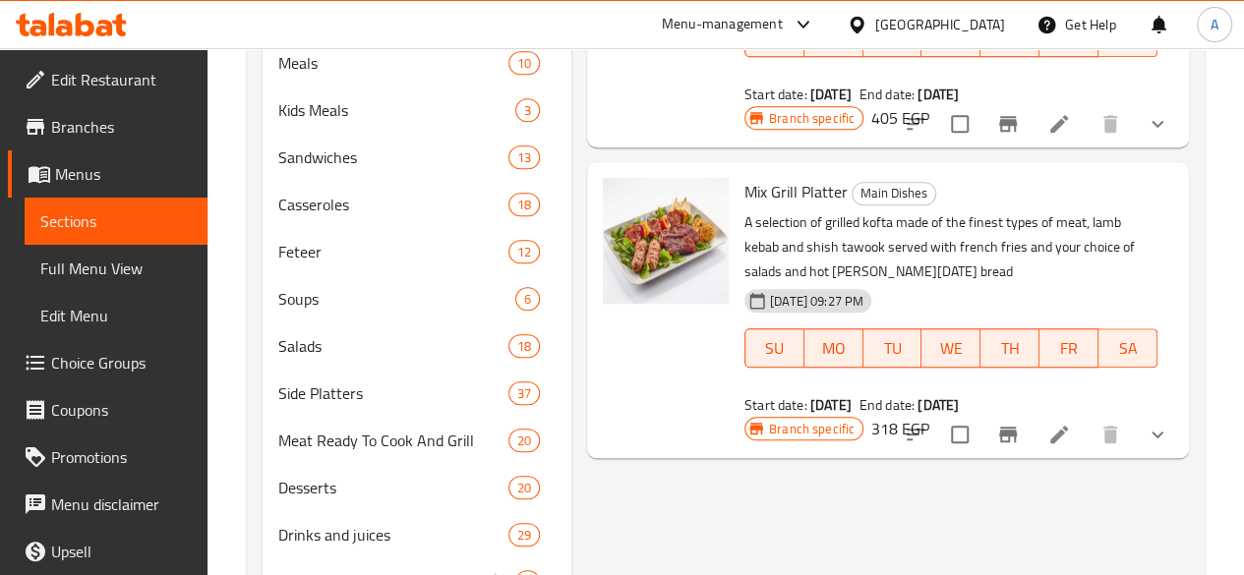
scroll to position [726, 0]
type input "fries"
click at [1149, 422] on icon "show more" at bounding box center [1158, 434] width 24 height 24
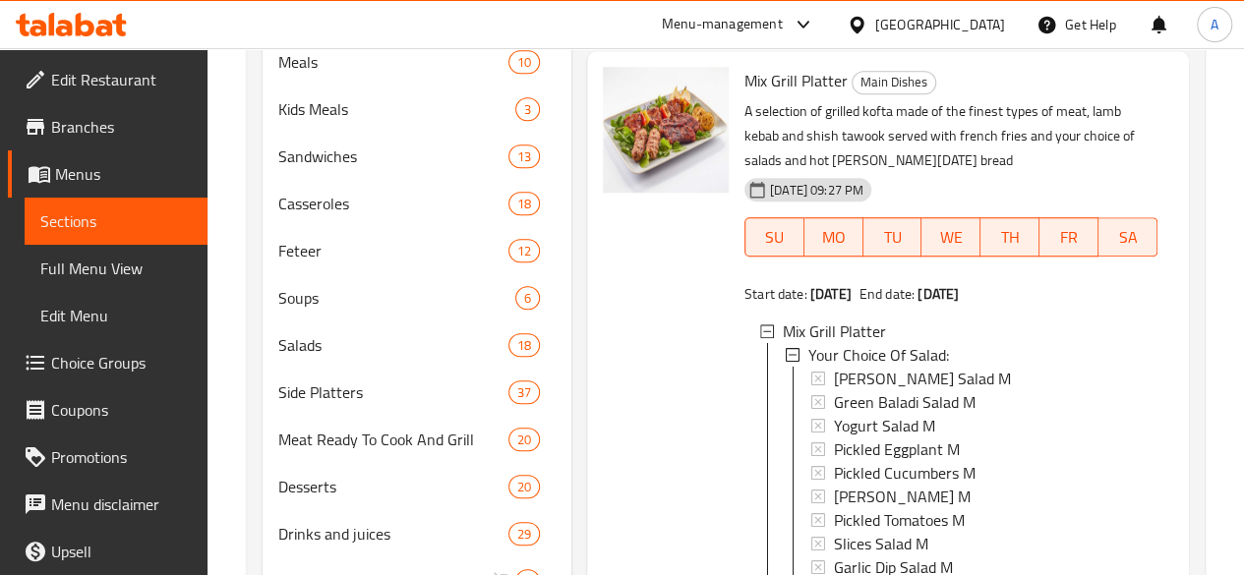
scroll to position [0, 0]
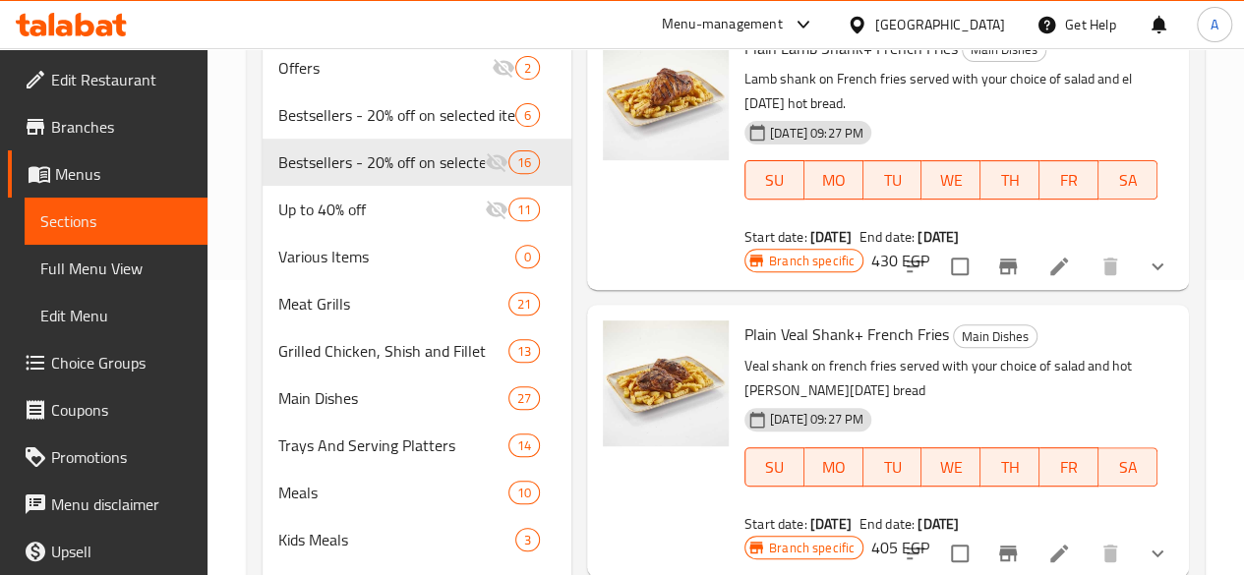
scroll to position [226, 0]
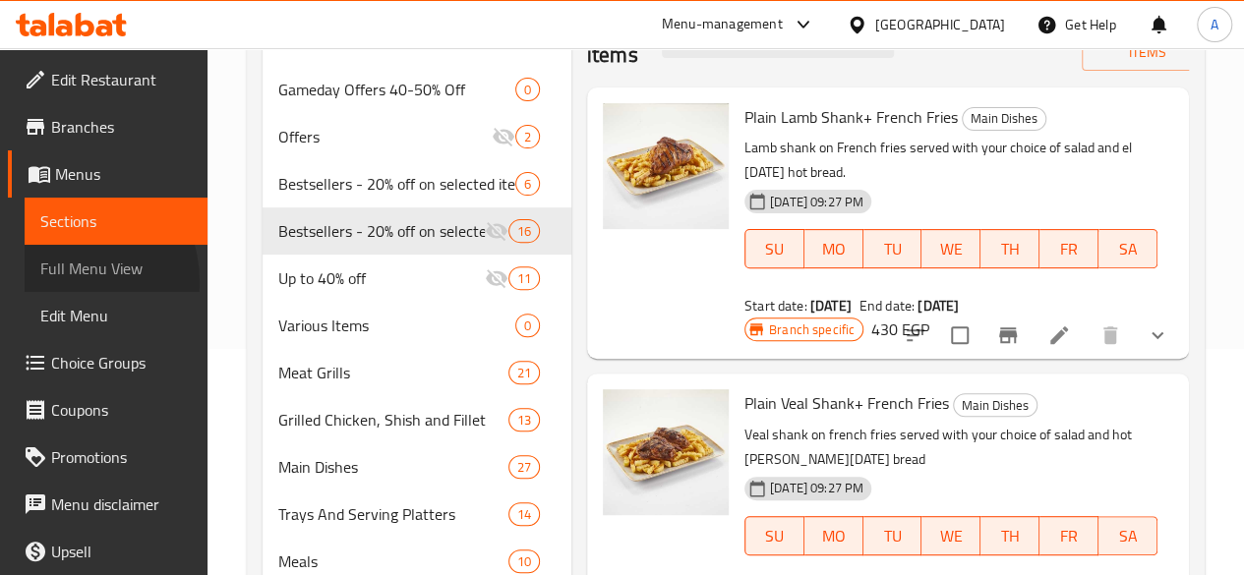
click at [61, 280] on span "Full Menu View" at bounding box center [115, 269] width 151 height 24
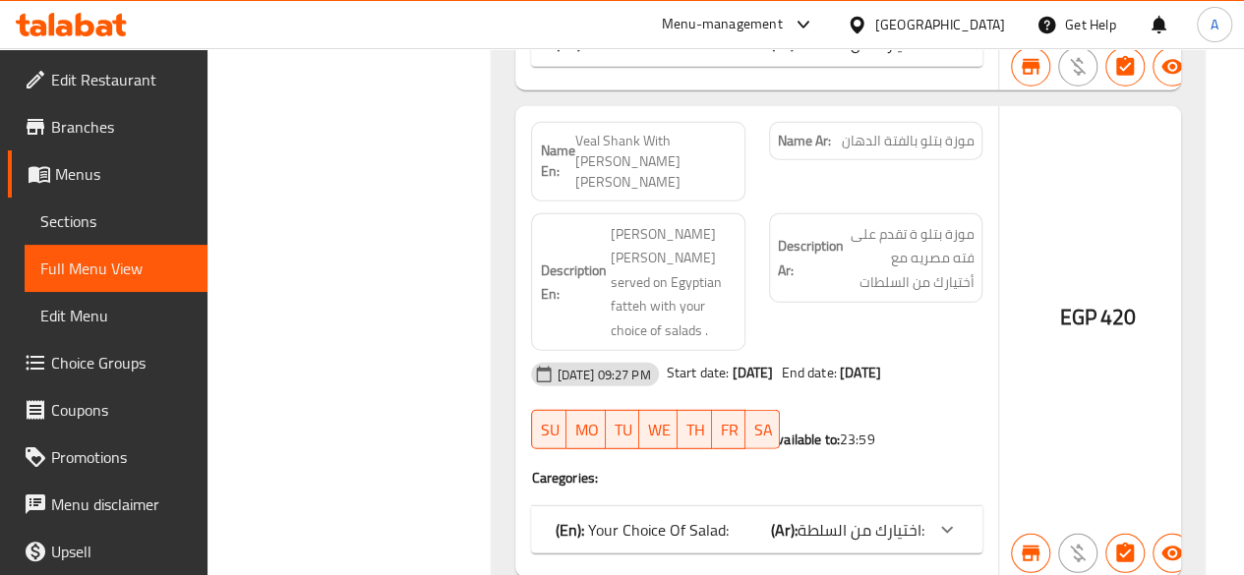
scroll to position [28776, 0]
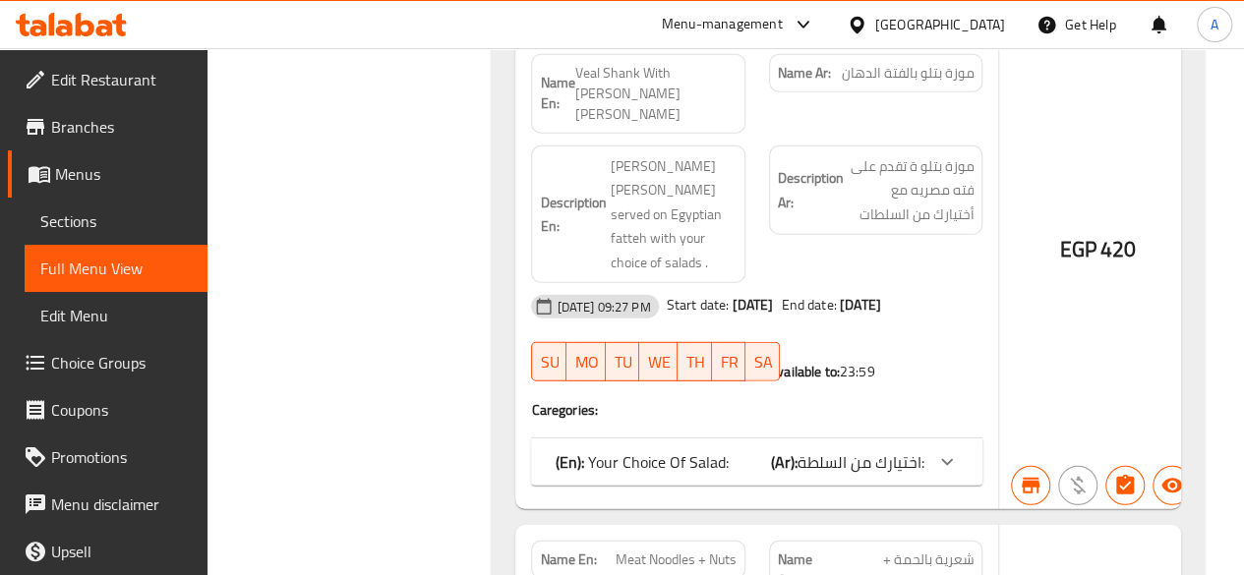
copy span "Plain Lamb Shank+ French Fries"
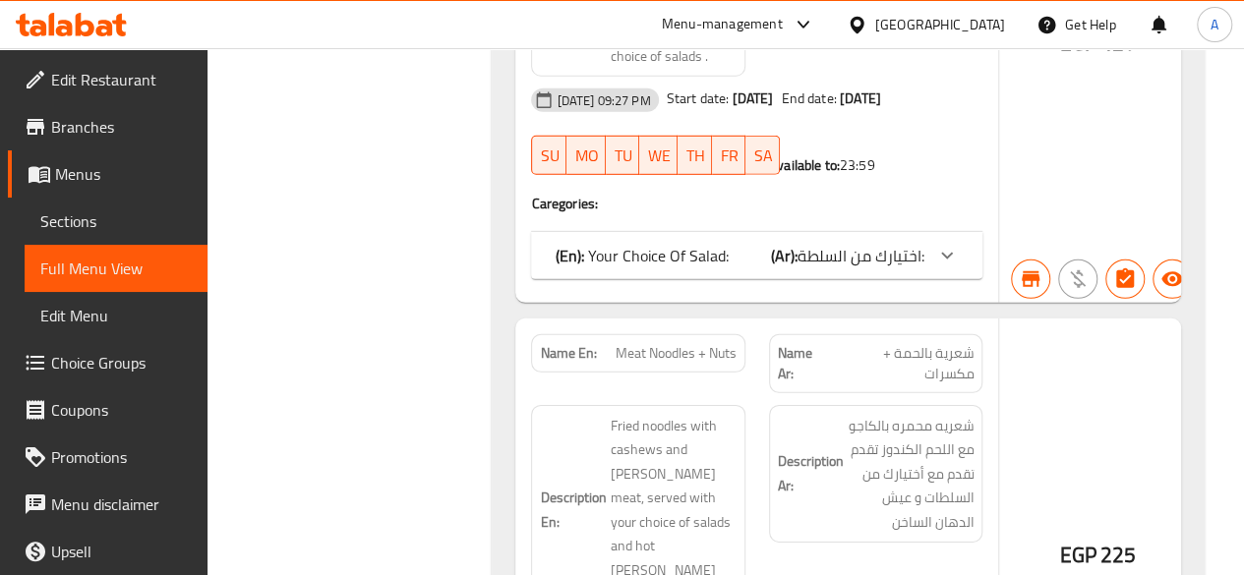
scroll to position [28983, 0]
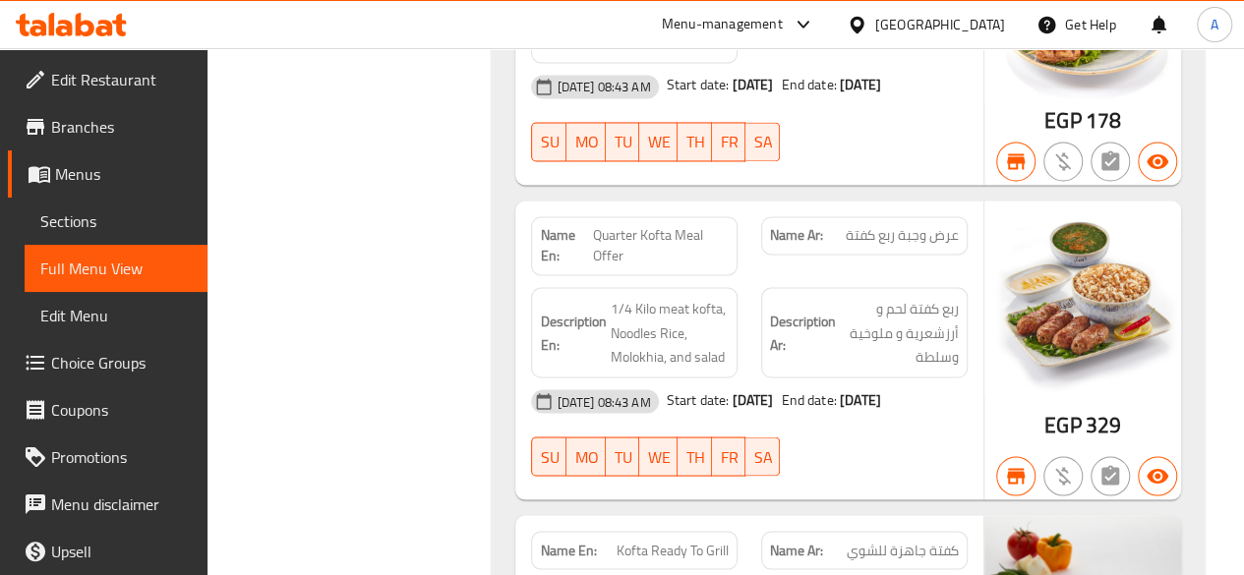
scroll to position [0, 0]
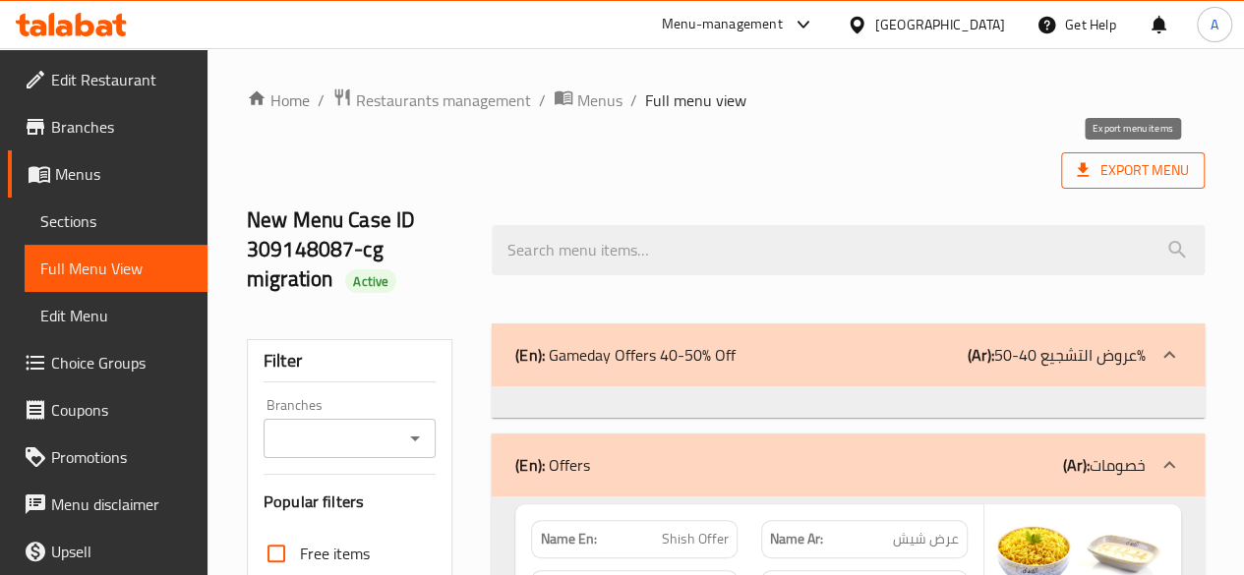
click at [1121, 181] on span "Export Menu" at bounding box center [1133, 170] width 112 height 25
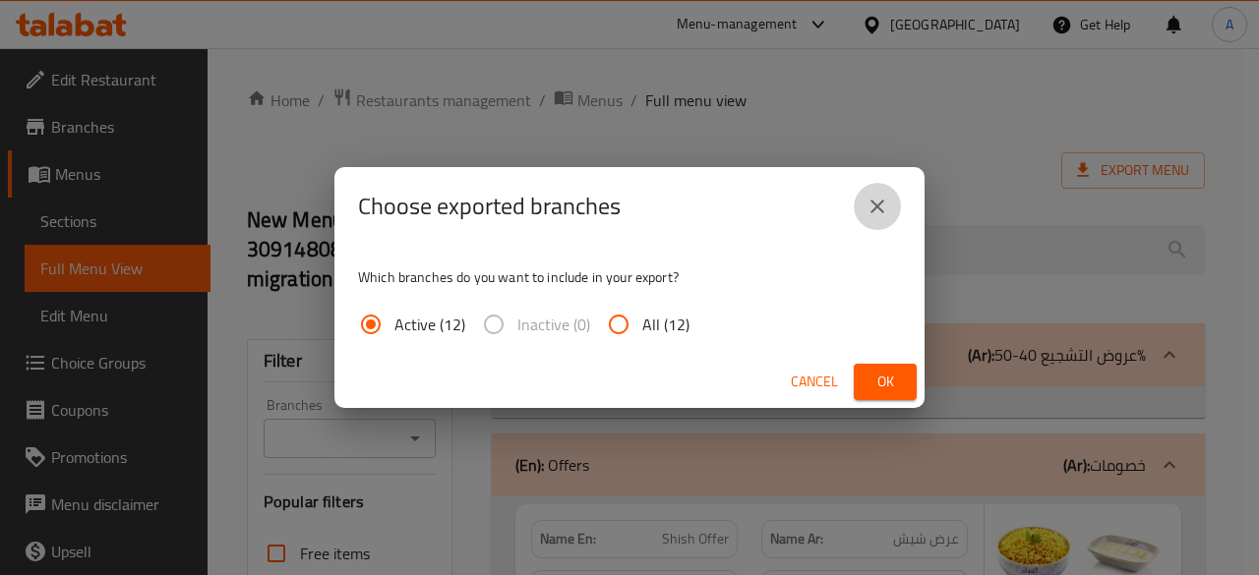
click at [874, 201] on icon "close" at bounding box center [877, 207] width 24 height 24
